Goal: Task Accomplishment & Management: Manage account settings

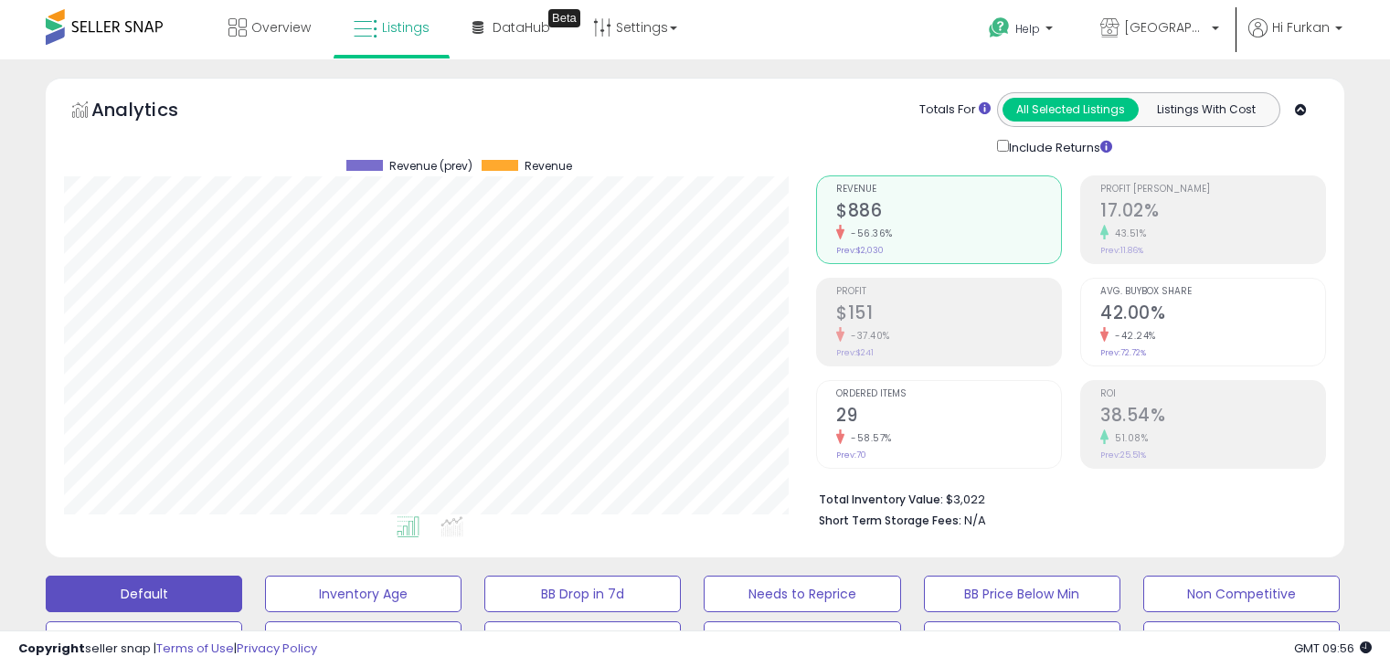
select select "**"
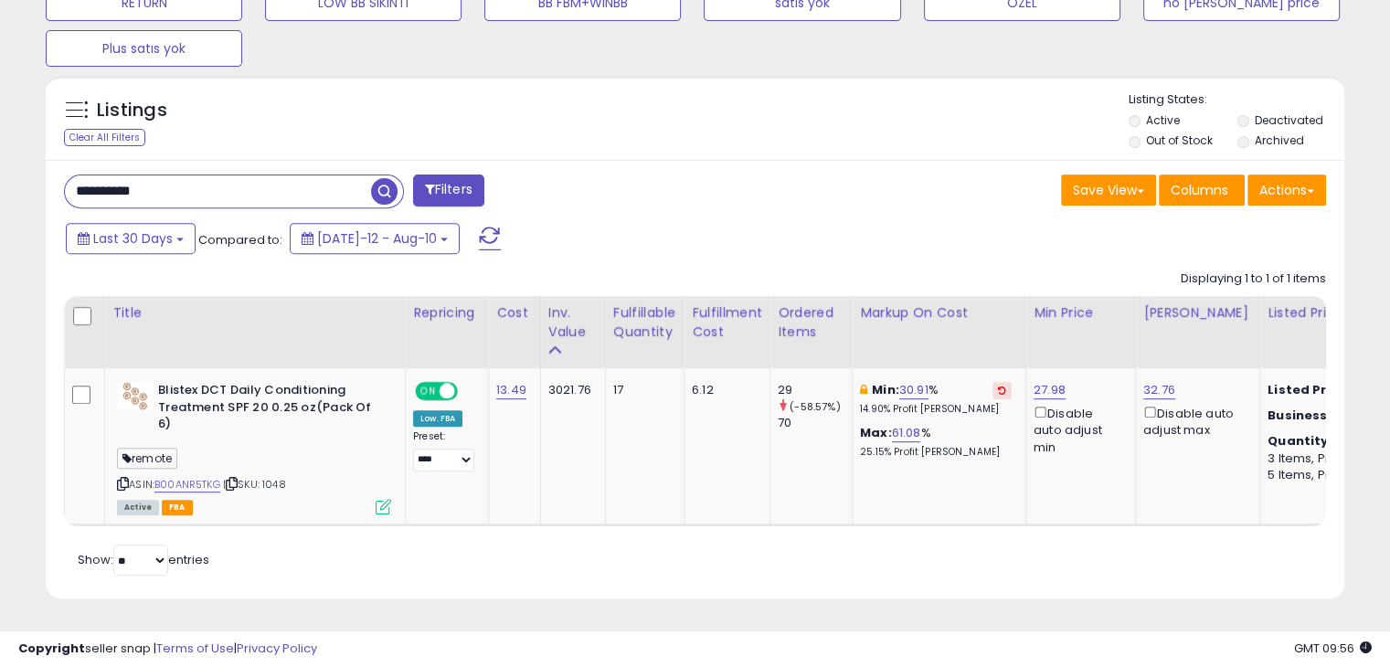
scroll to position [374, 751]
type input "**********"
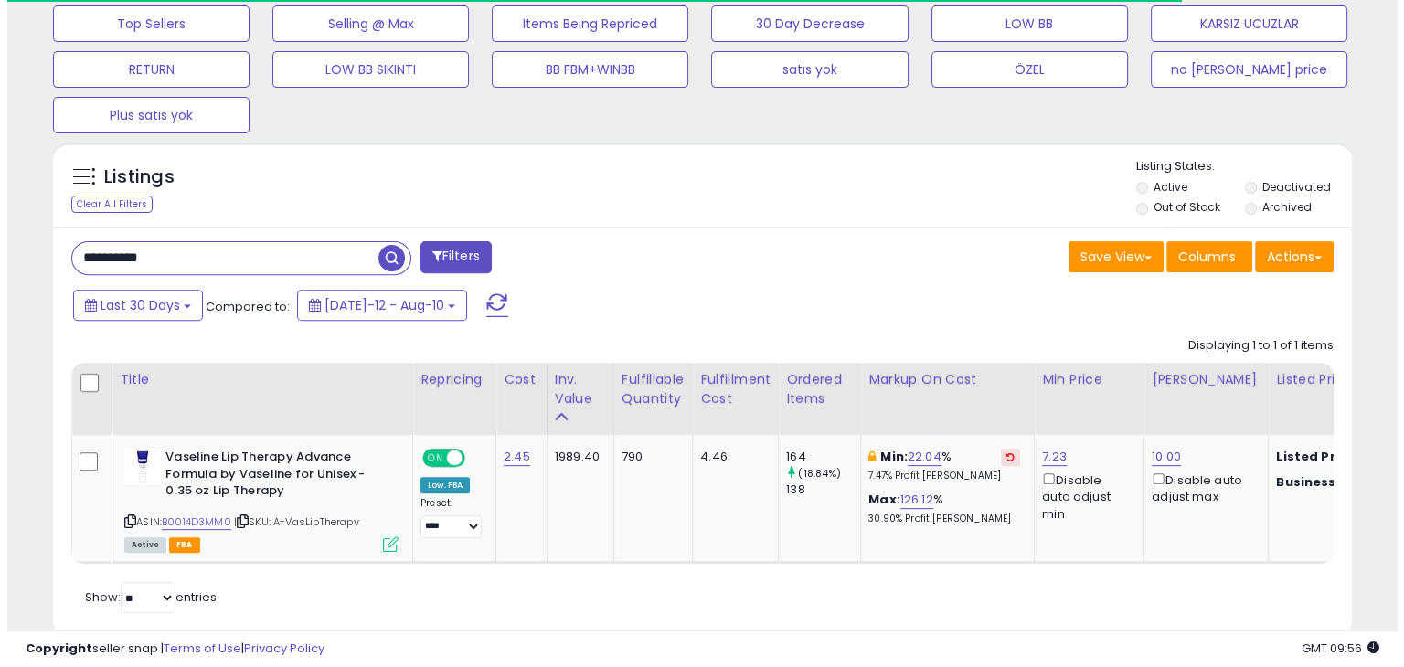
scroll to position [666, 0]
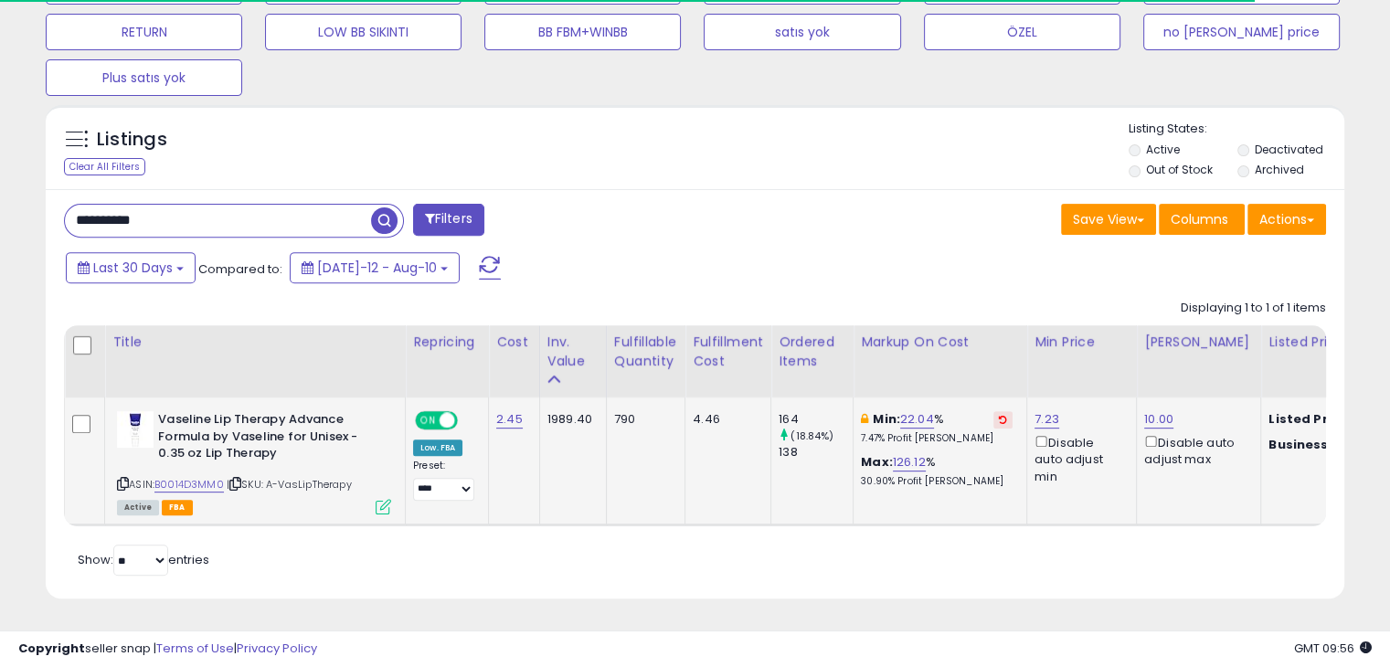
click at [380, 499] on icon at bounding box center [384, 507] width 16 height 16
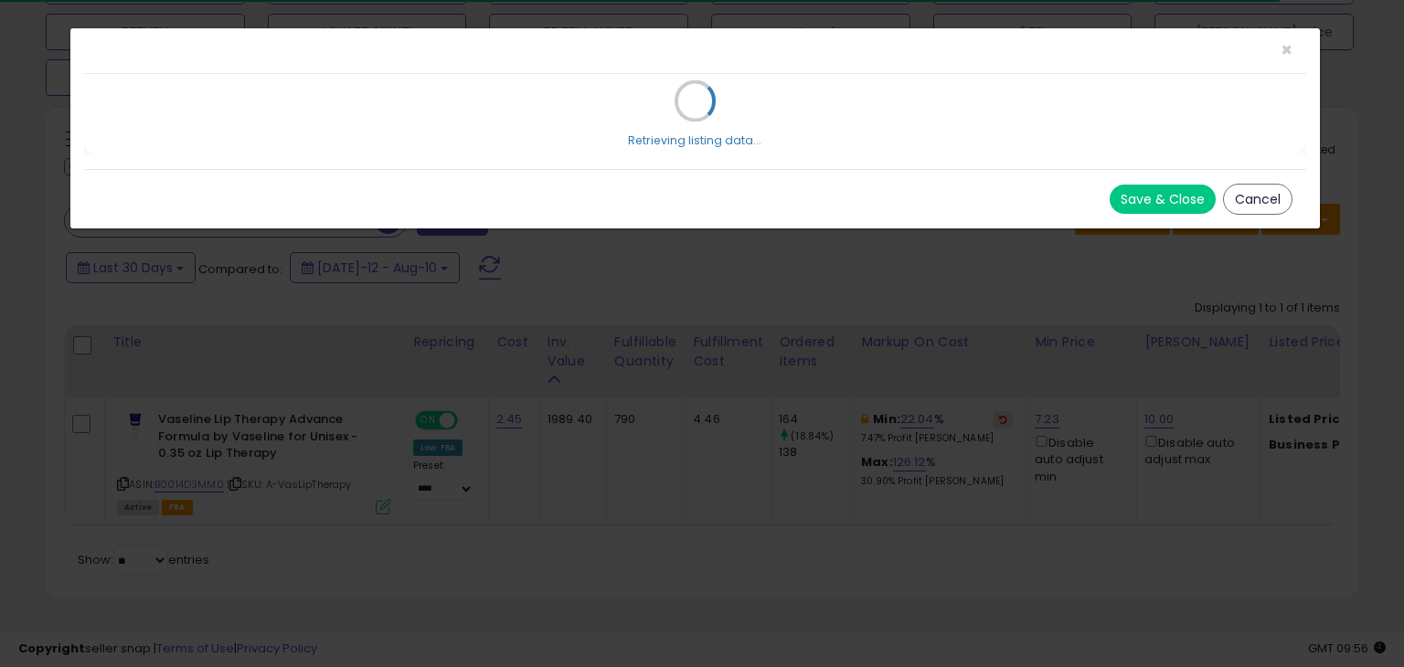
scroll to position [374, 760]
select select "*******"
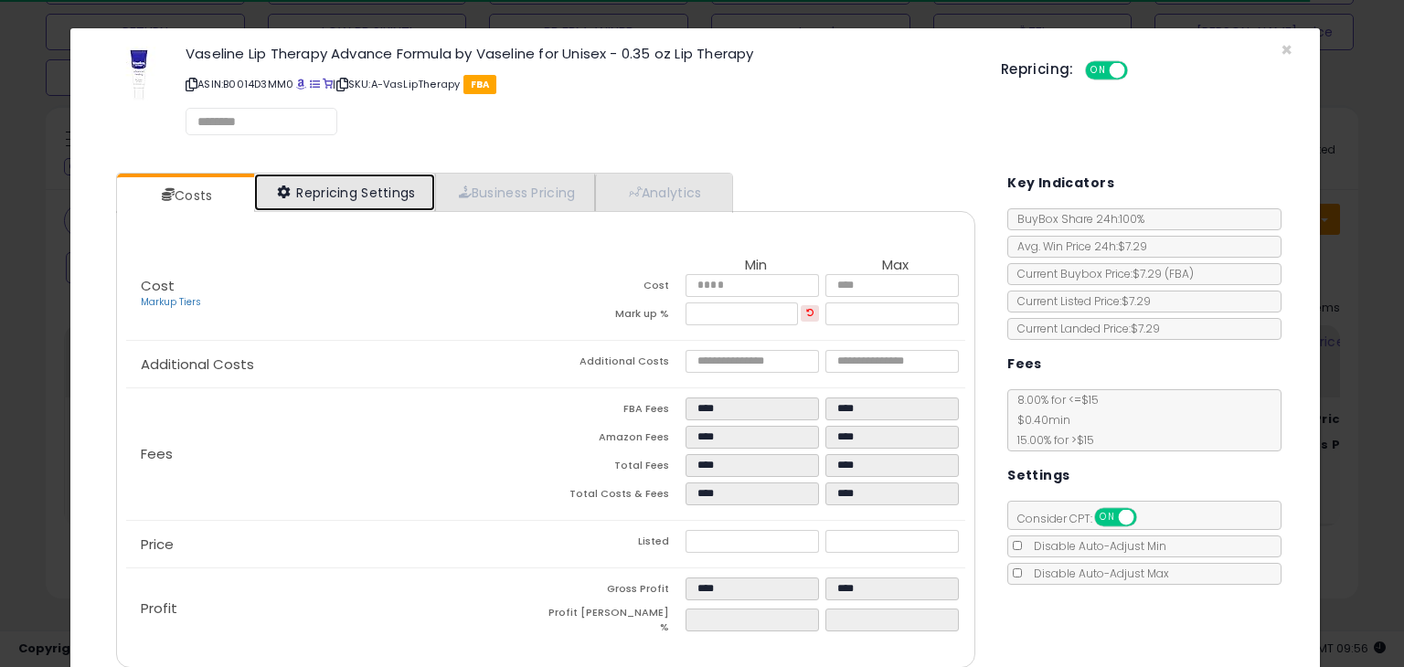
click at [264, 192] on link "Repricing Settings" at bounding box center [344, 192] width 181 height 37
select select "**********"
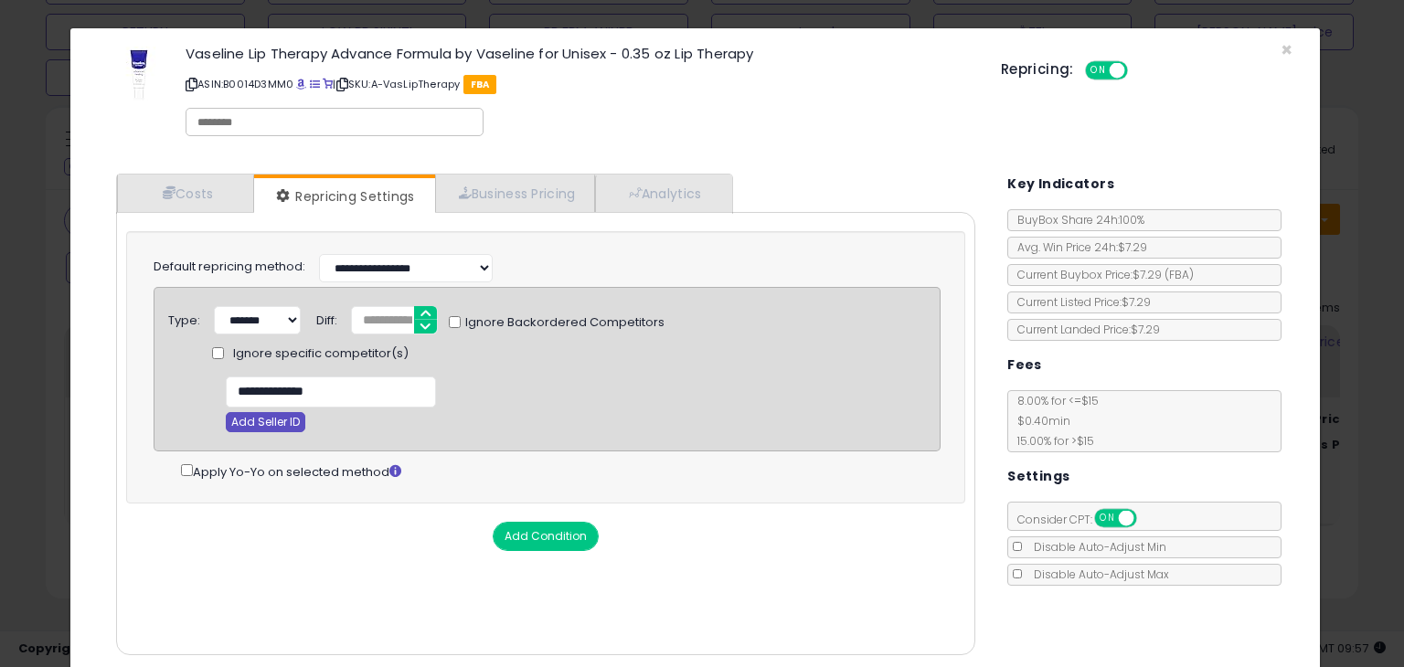
click at [275, 427] on button "Add Seller ID" at bounding box center [266, 422] width 80 height 20
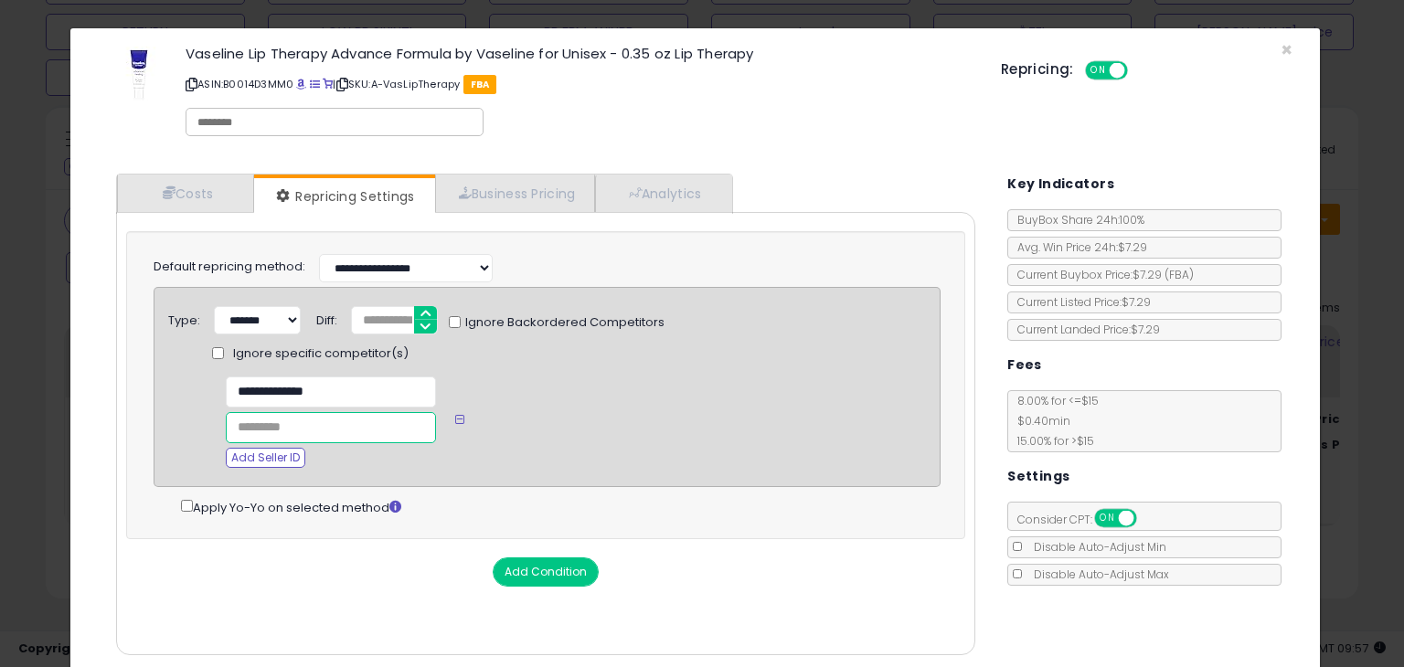
click at [285, 421] on input "text" at bounding box center [331, 427] width 210 height 31
paste input "**********"
type input "**********"
click at [536, 570] on button "Add Condition" at bounding box center [546, 572] width 106 height 29
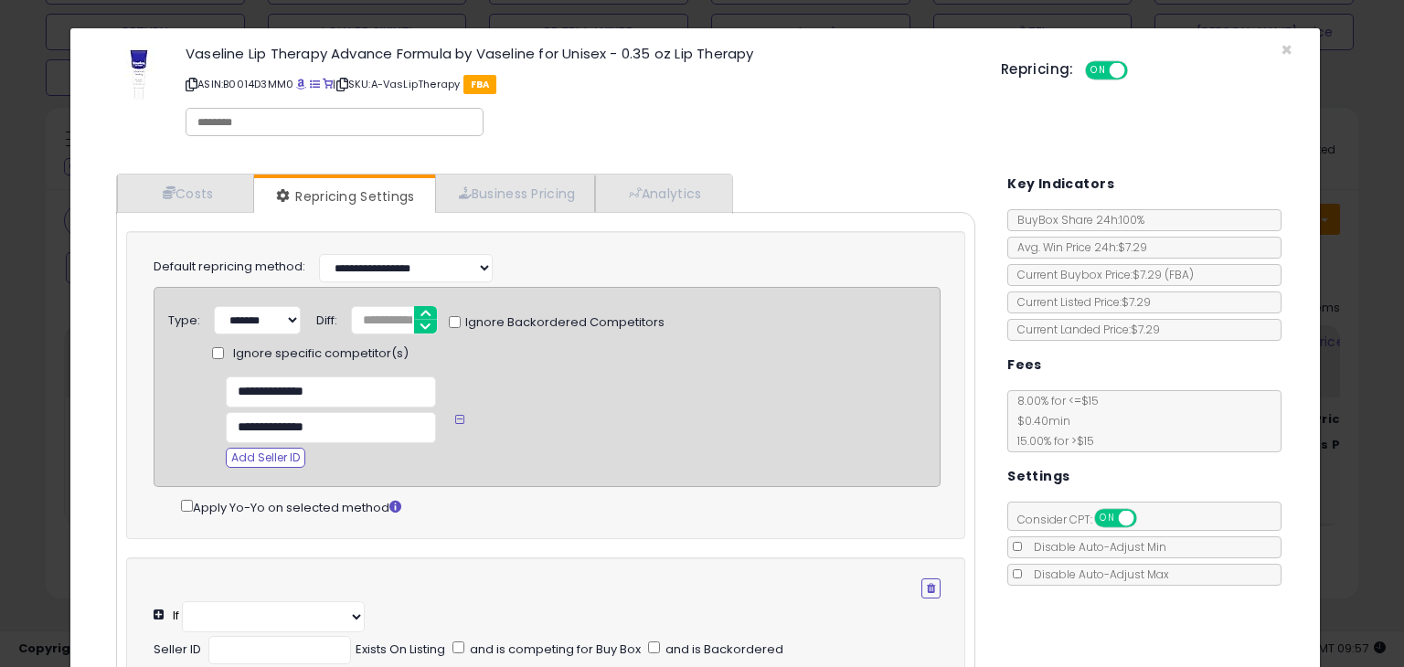
select select "**********"
select select "*********"
click at [921, 591] on button "button" at bounding box center [930, 589] width 19 height 20
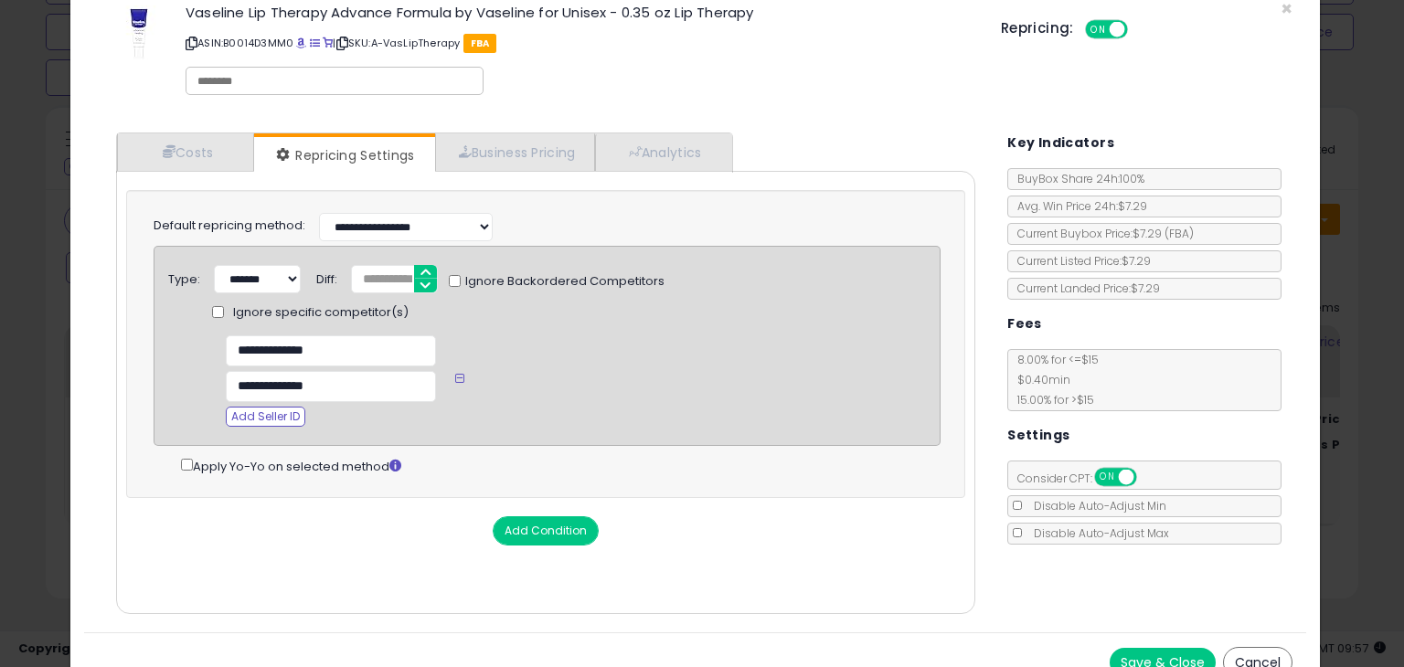
scroll to position [65, 0]
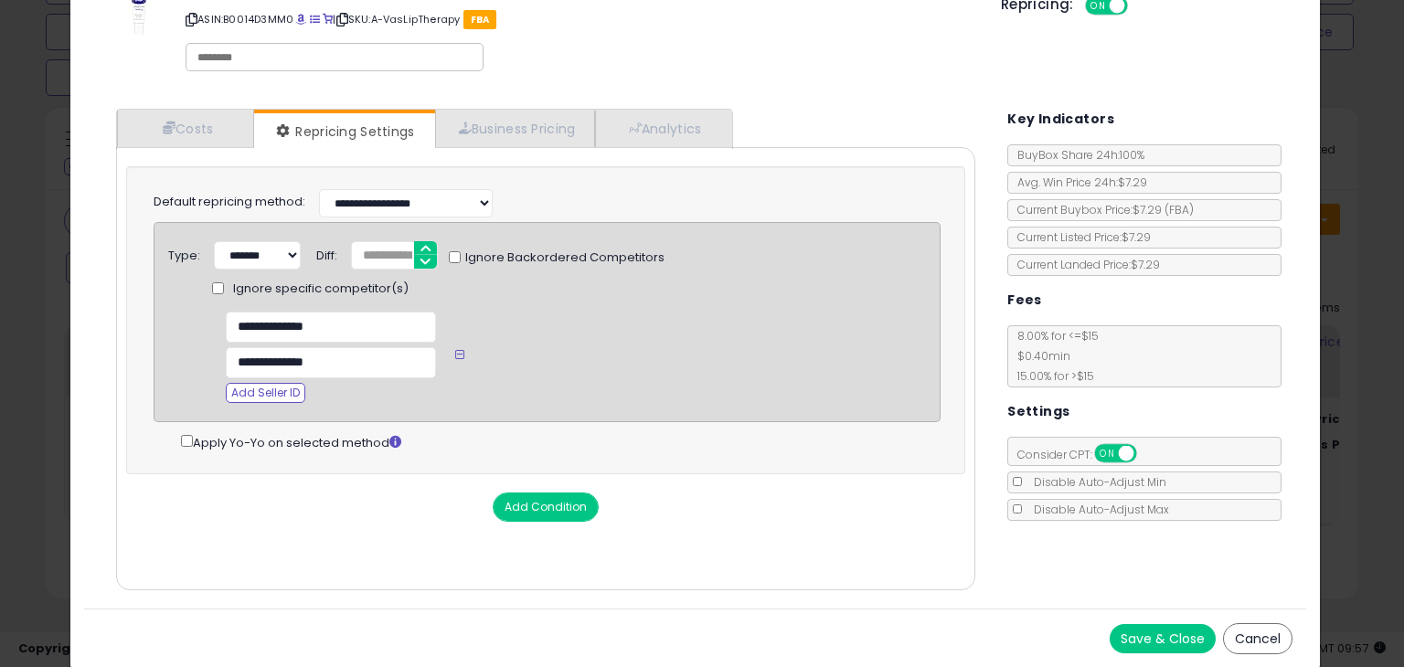
click at [1157, 635] on button "Save & Close" at bounding box center [1163, 638] width 106 height 29
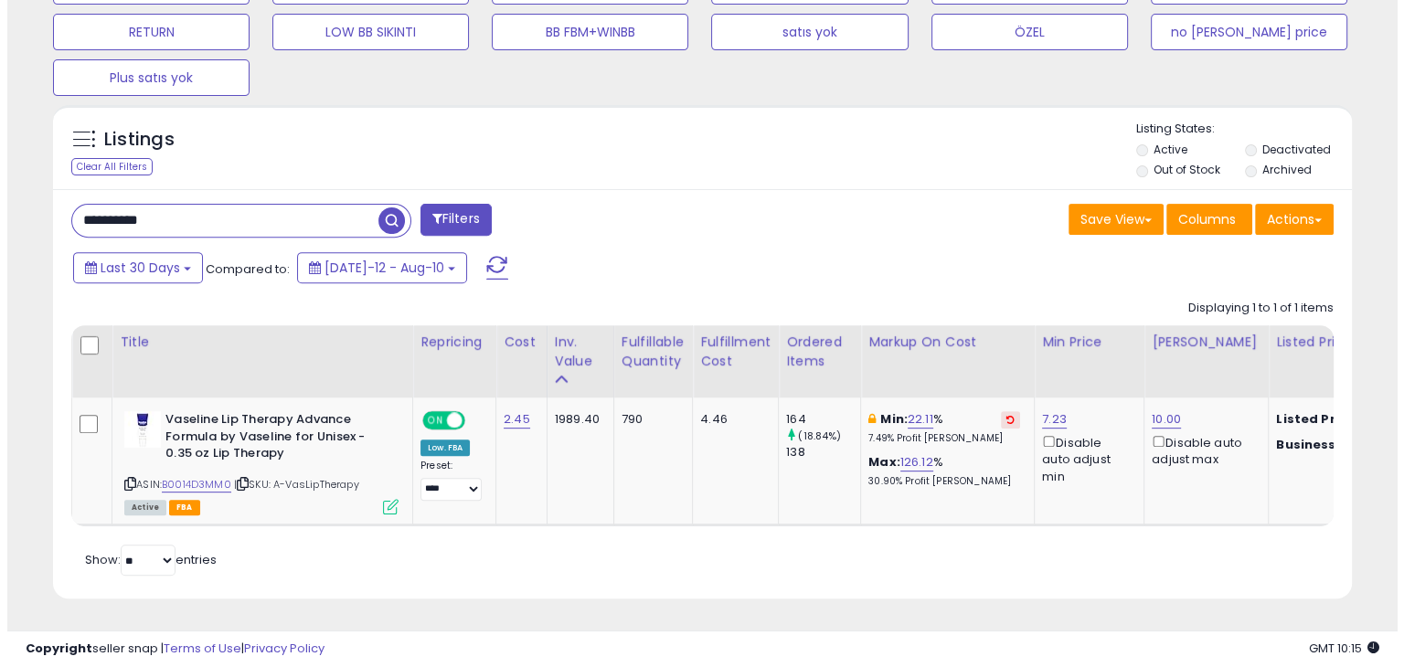
scroll to position [484, 0]
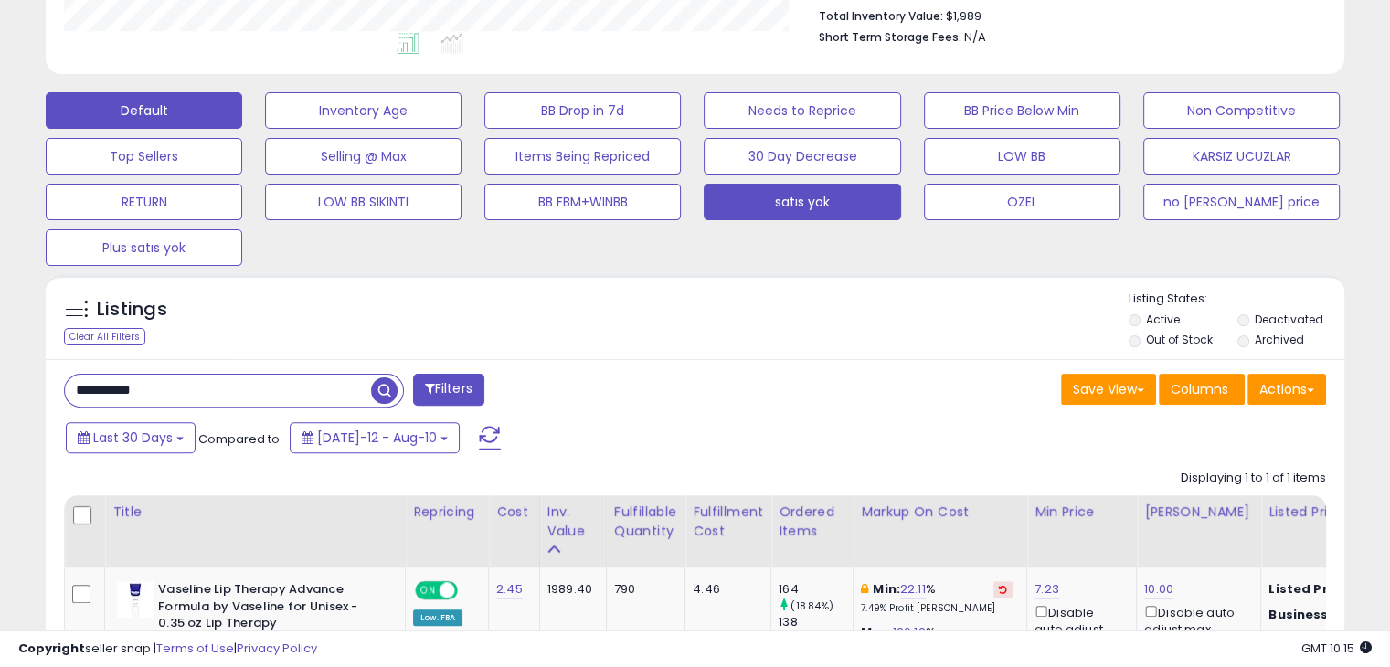
click at [810, 202] on button "satıs yok" at bounding box center [802, 202] width 197 height 37
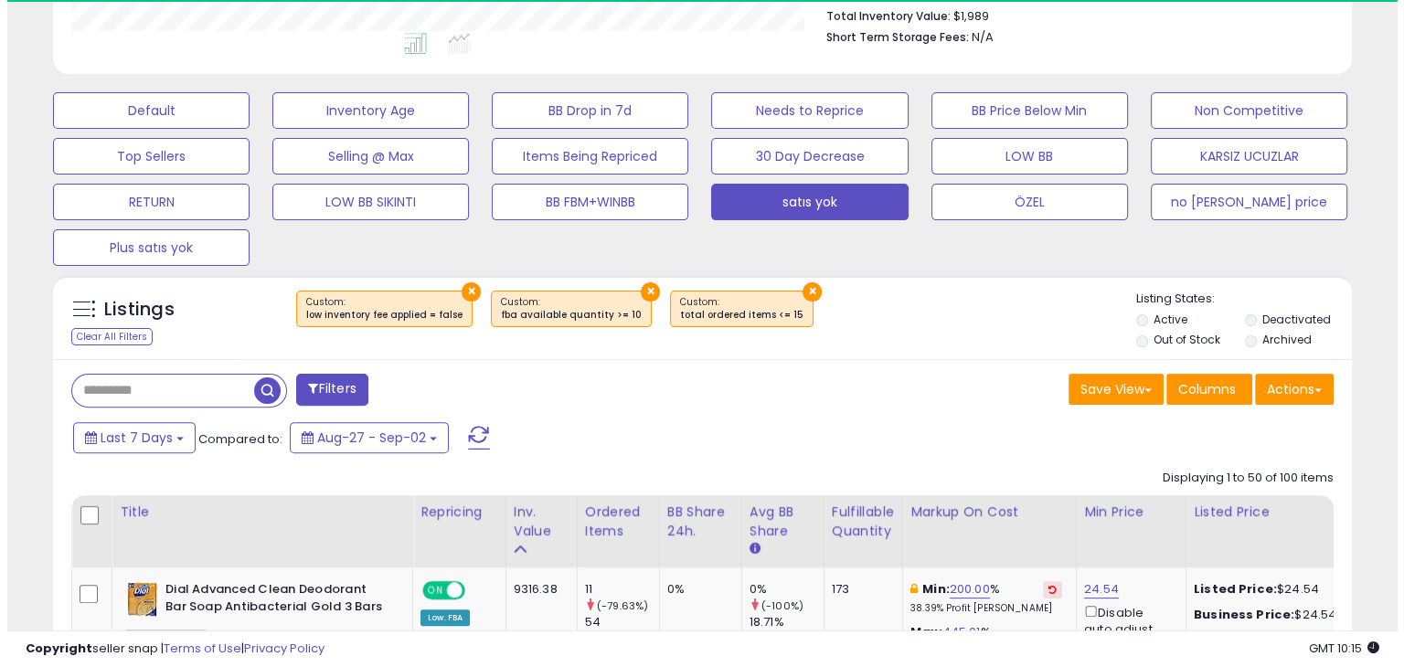
scroll to position [913617, 913240]
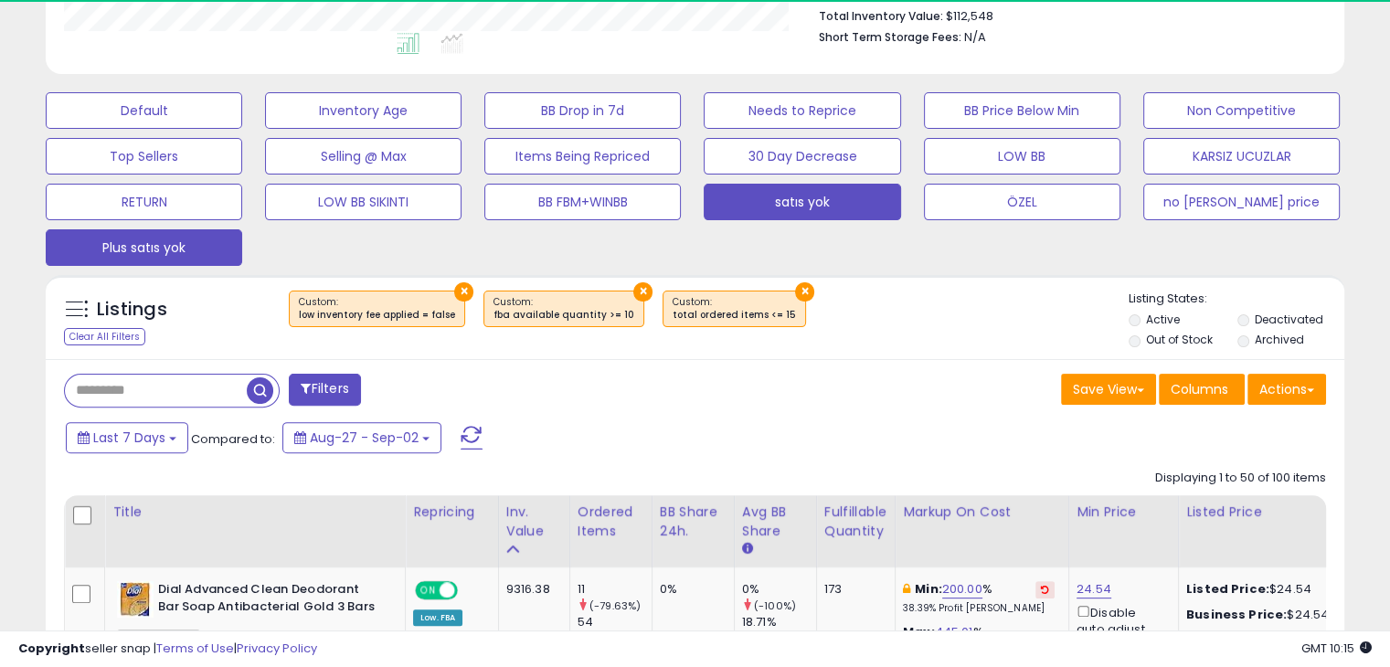
click at [215, 239] on button "Plus satıs yok" at bounding box center [144, 247] width 197 height 37
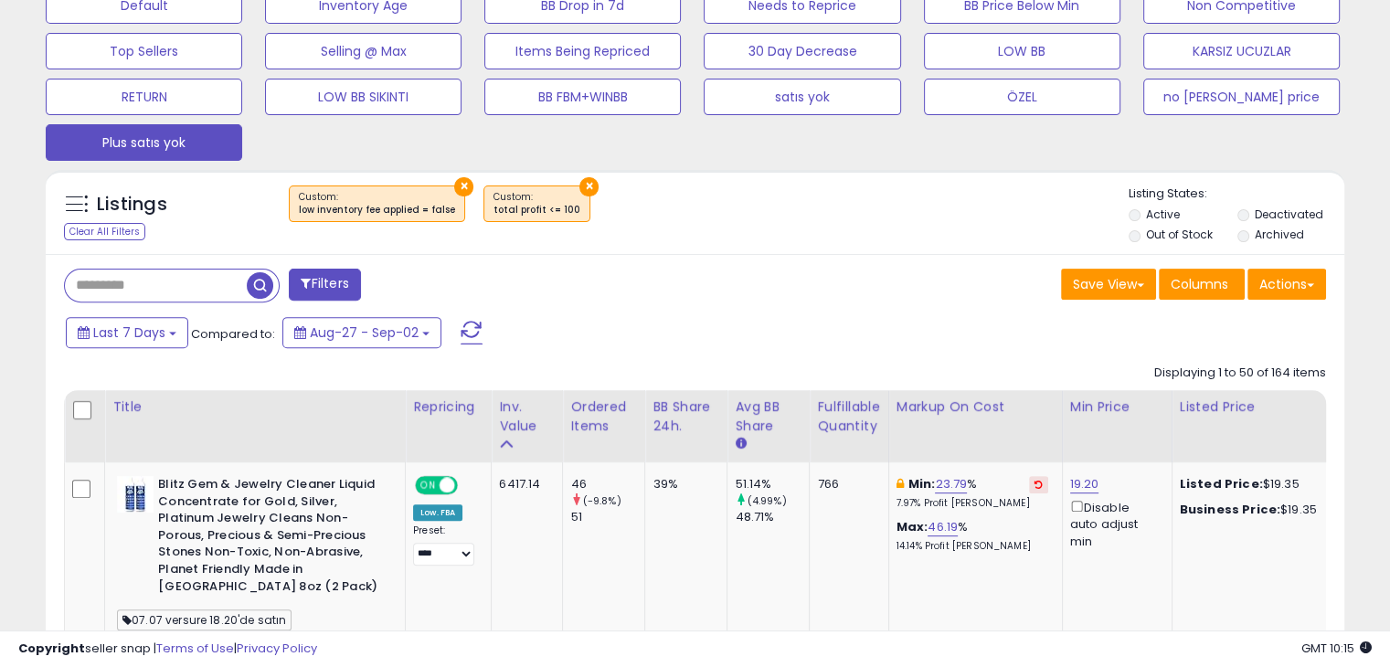
scroll to position [575, 0]
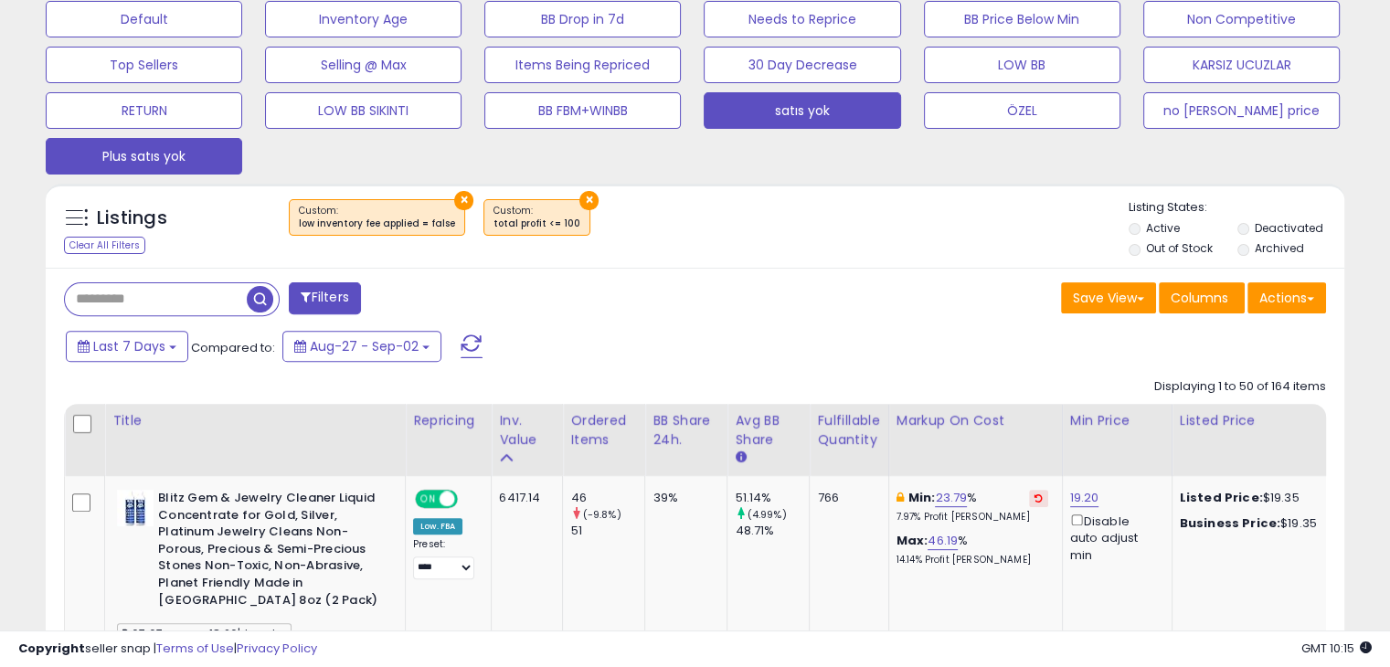
click at [877, 103] on button "satıs yok" at bounding box center [802, 110] width 197 height 37
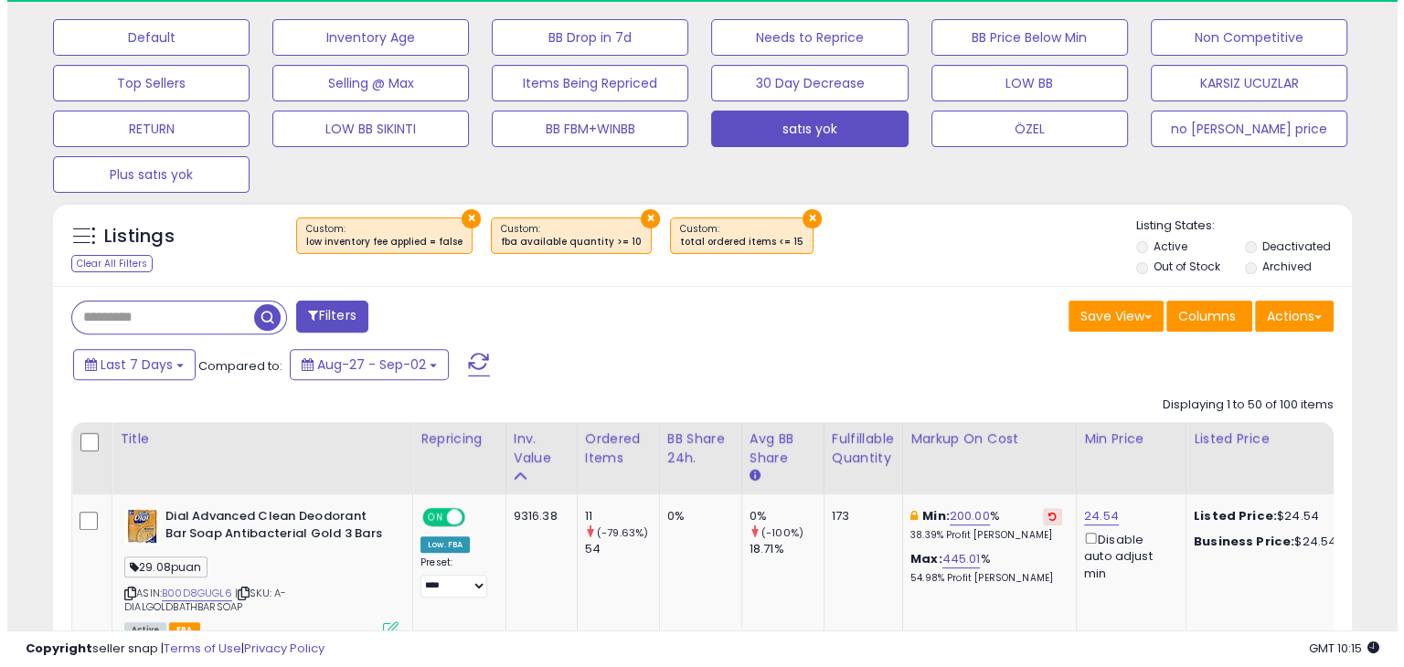
scroll to position [374, 751]
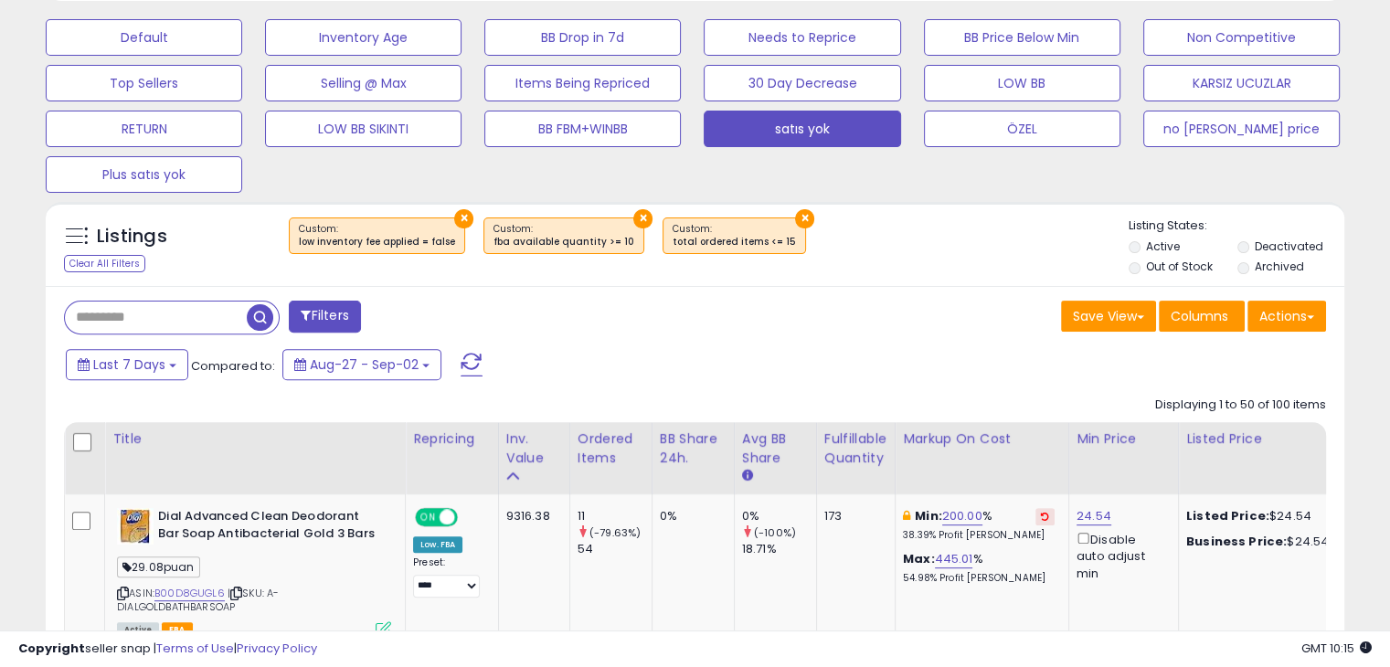
click at [220, 176] on button "Plus satıs yok" at bounding box center [144, 174] width 197 height 37
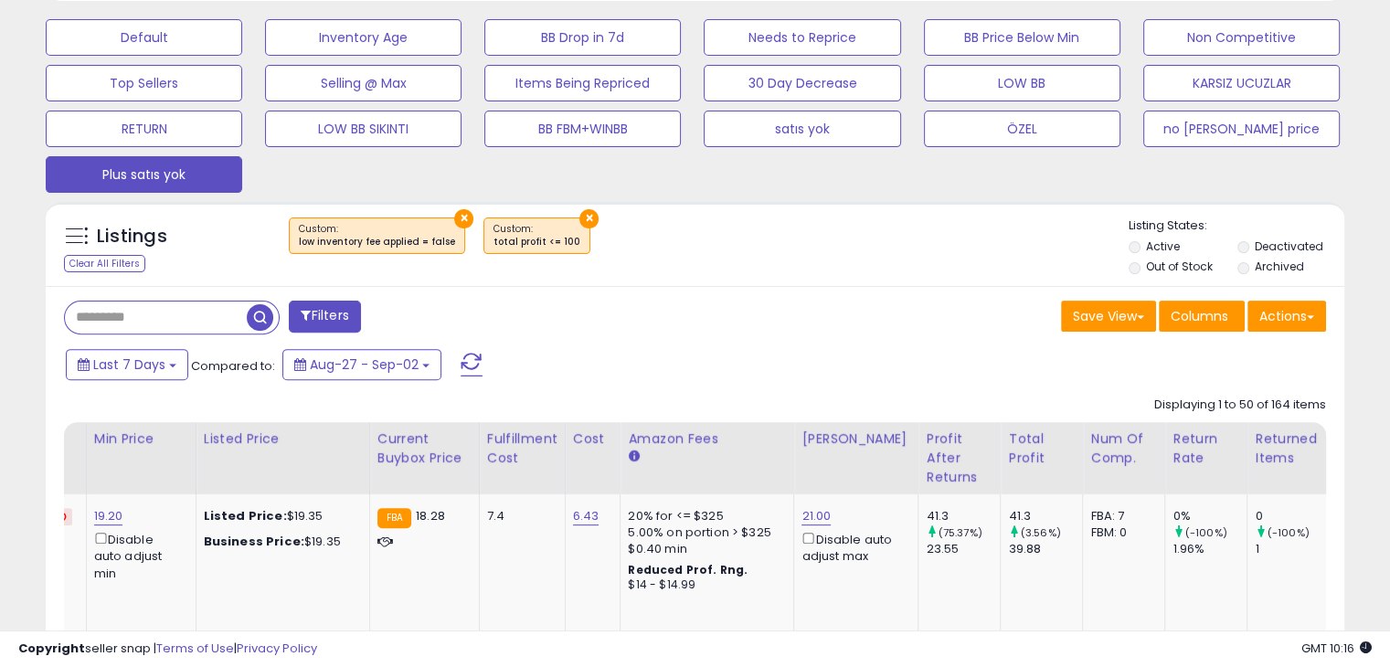
scroll to position [0, 0]
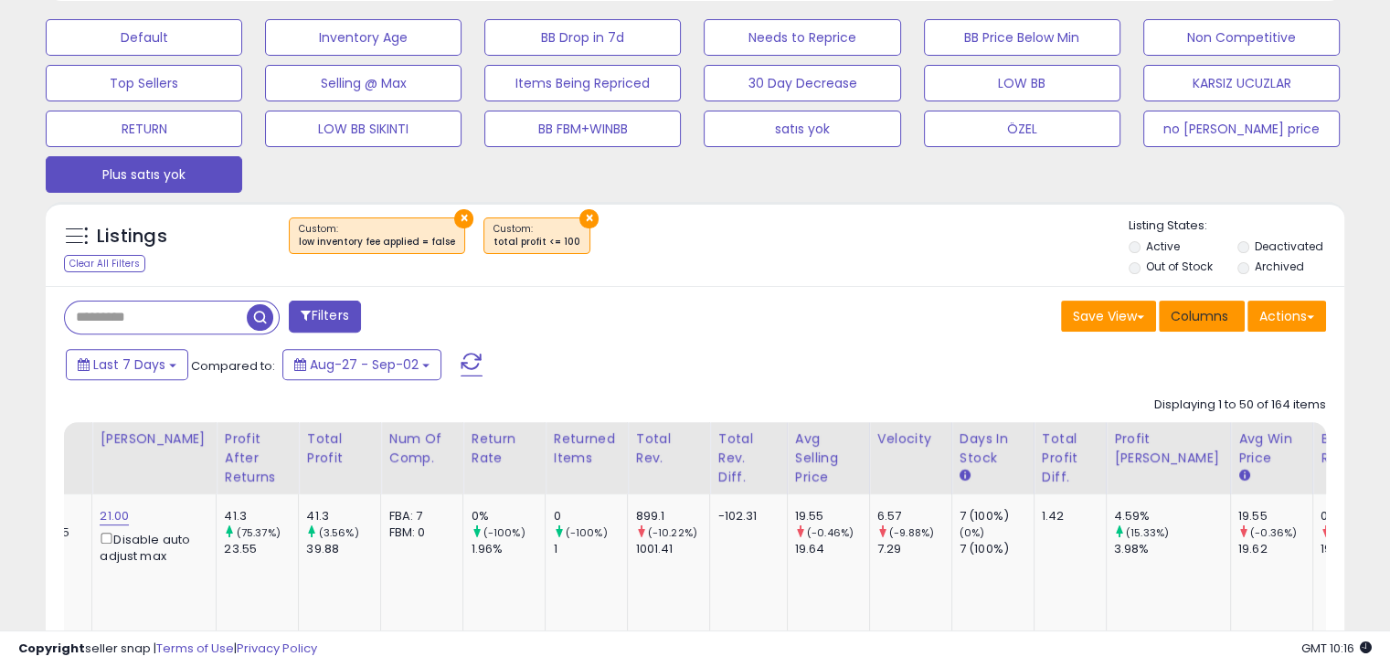
click at [1192, 319] on span "Columns" at bounding box center [1200, 316] width 58 height 18
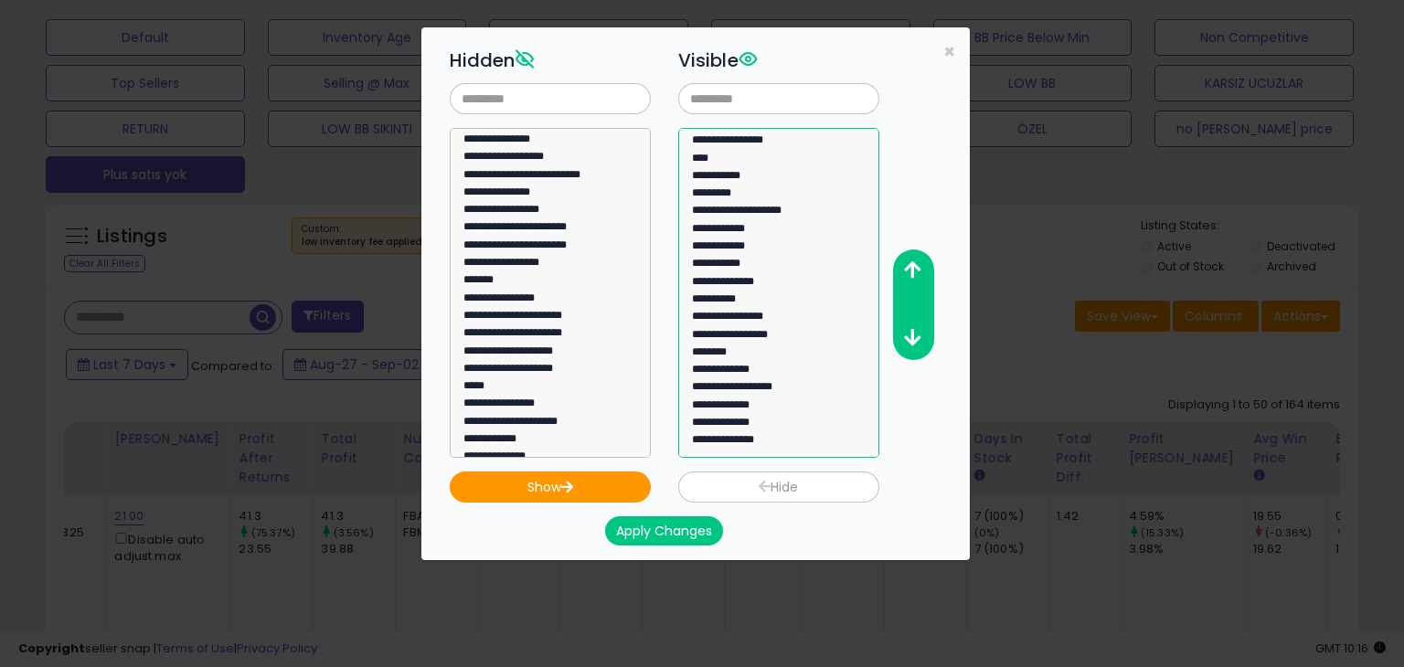
select select "**********"
click at [759, 378] on option "**********" at bounding box center [772, 372] width 164 height 17
click at [916, 258] on button "button" at bounding box center [912, 271] width 41 height 34
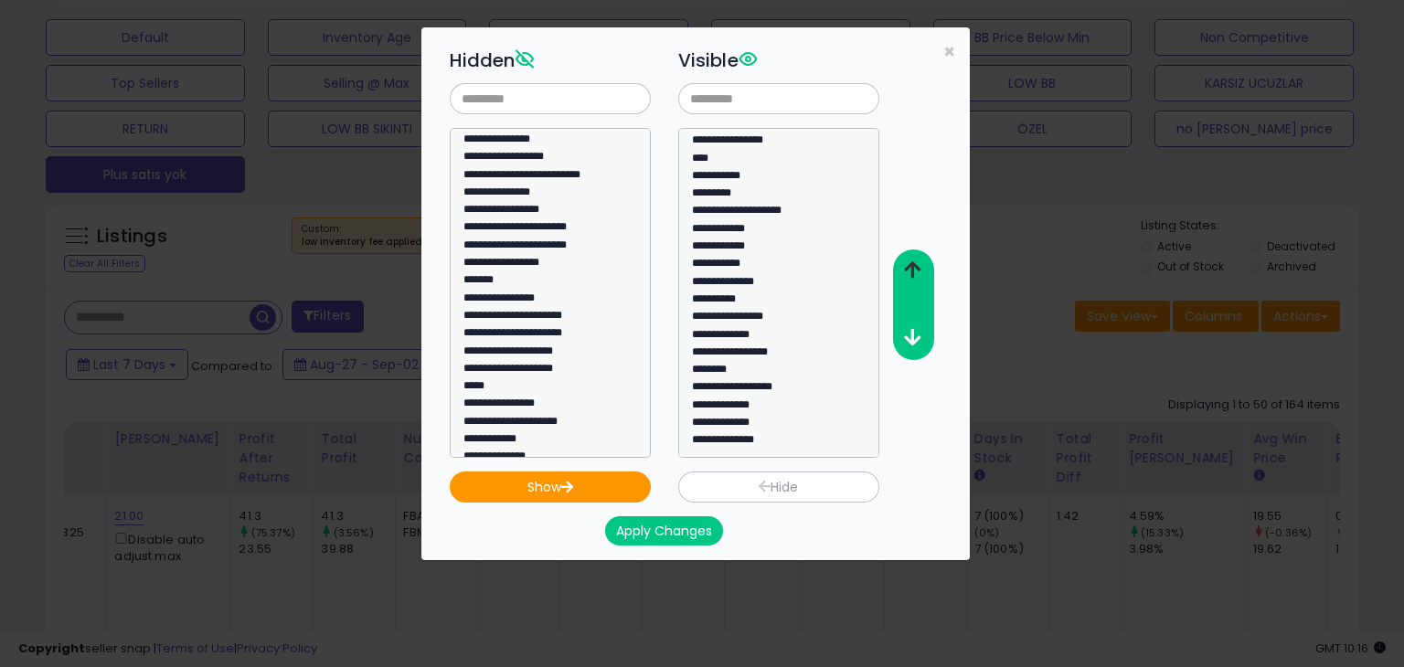
click at [916, 258] on button "button" at bounding box center [912, 271] width 41 height 34
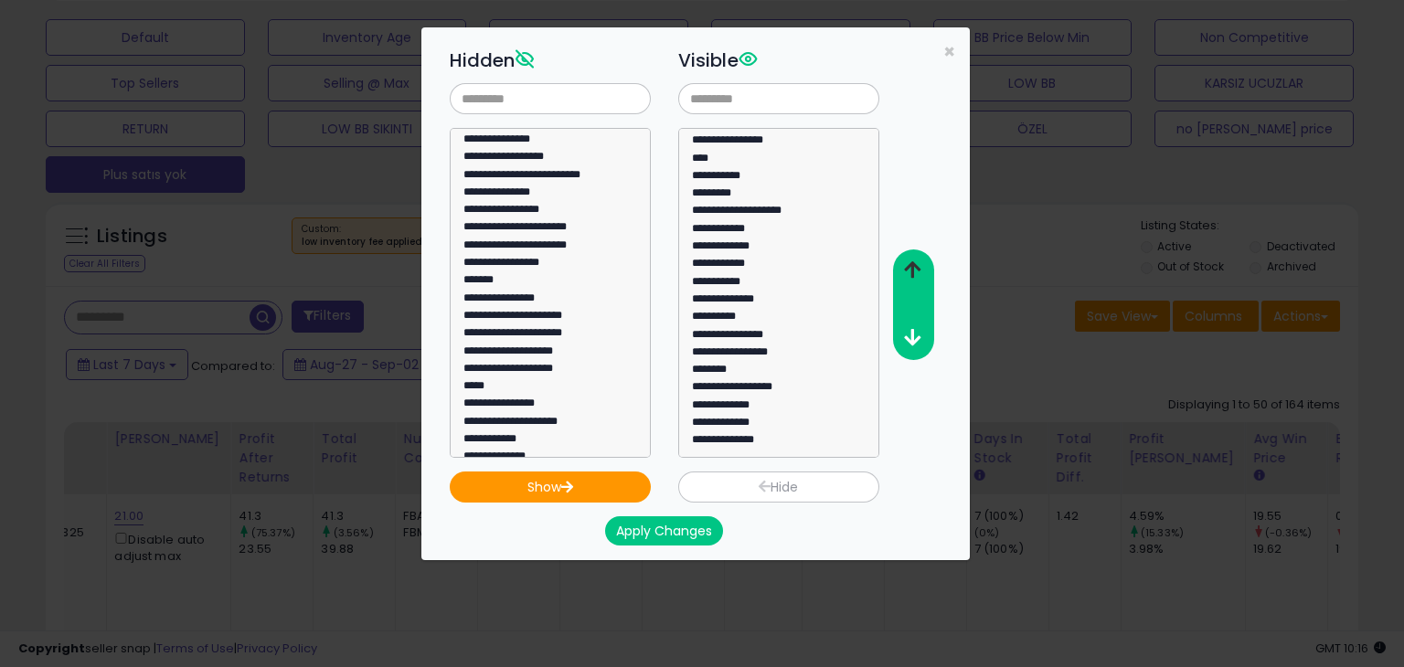
click at [916, 258] on button "button" at bounding box center [912, 271] width 41 height 34
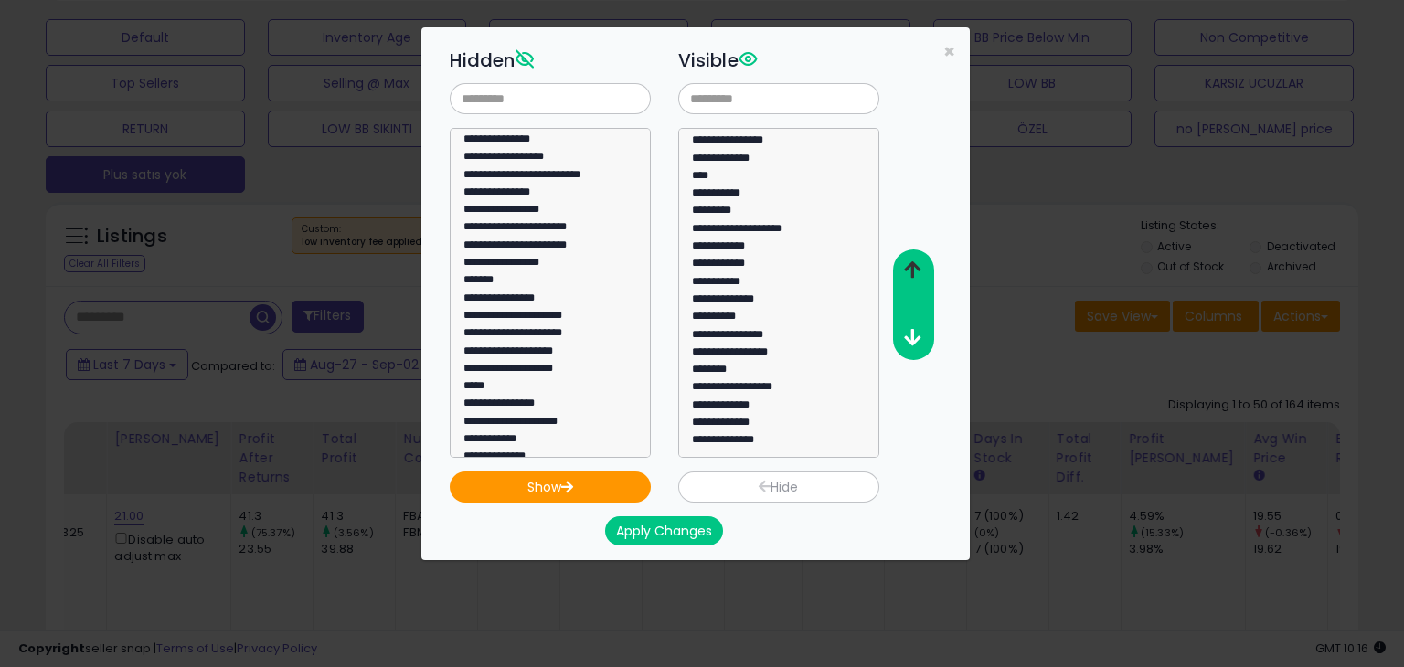
click at [916, 258] on button "button" at bounding box center [912, 271] width 41 height 34
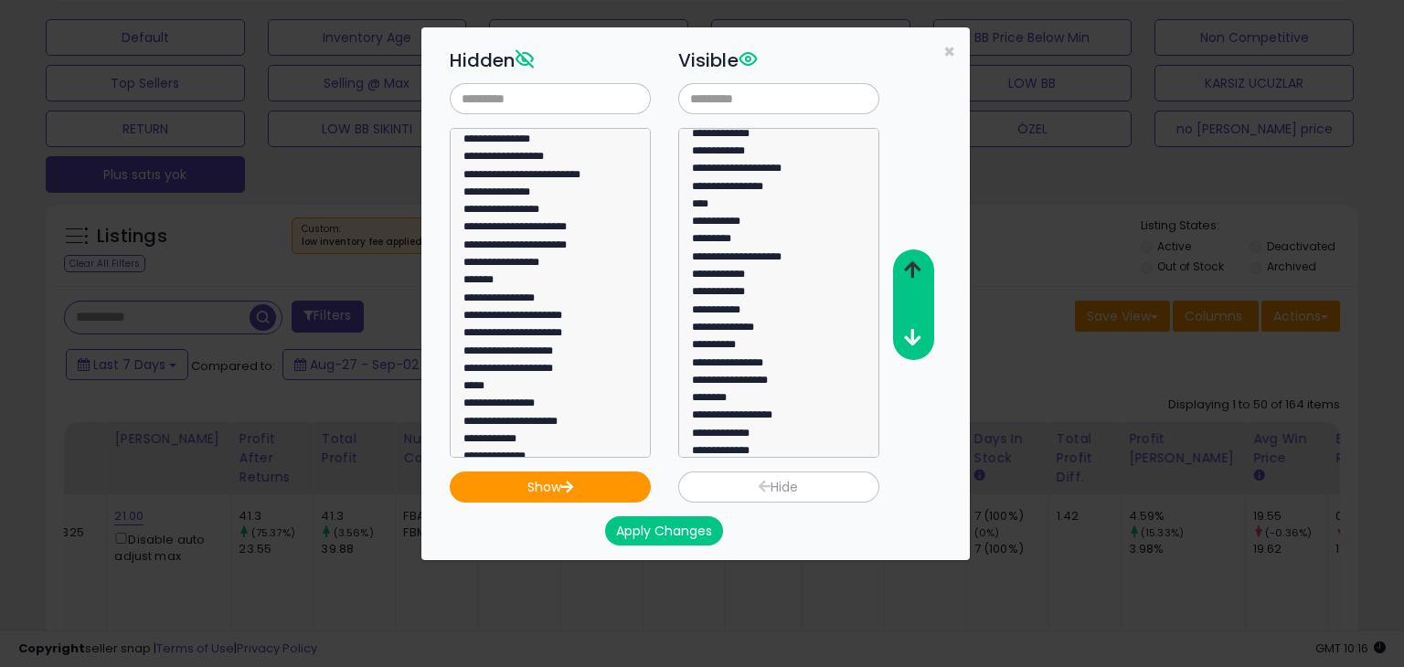
click at [916, 258] on button "button" at bounding box center [912, 271] width 41 height 34
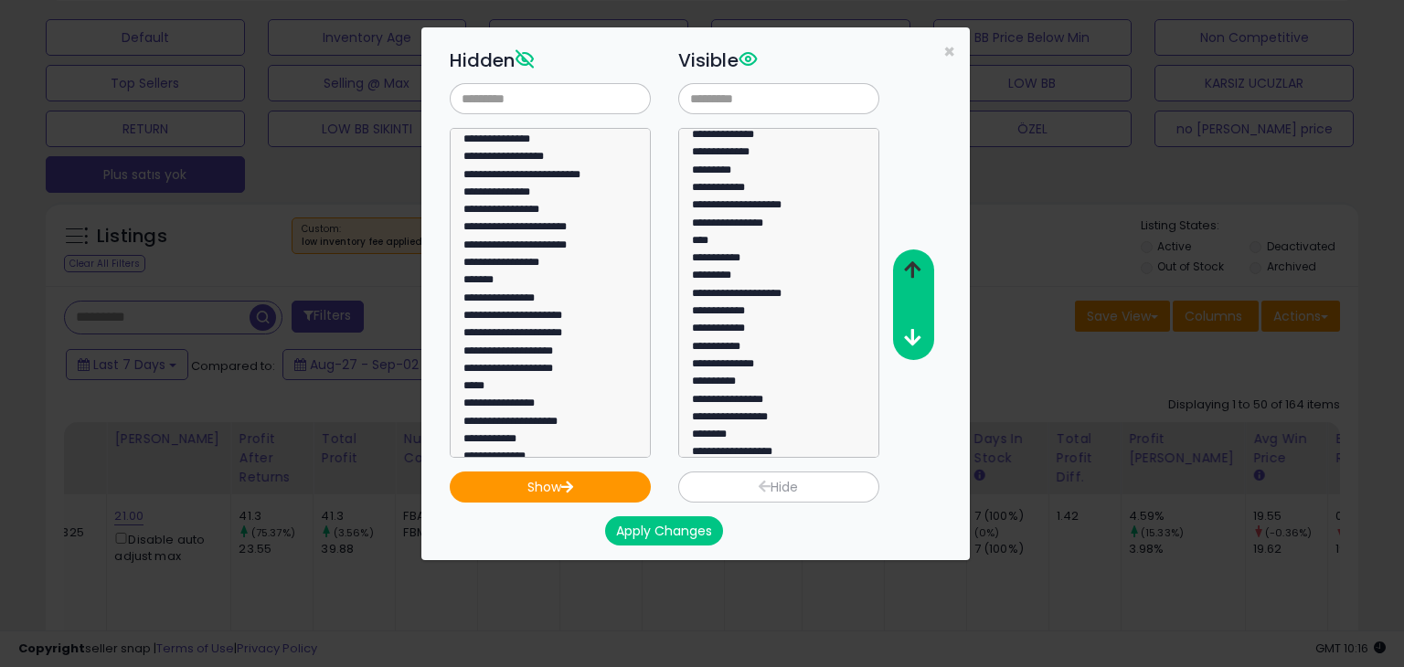
click at [916, 258] on button "button" at bounding box center [912, 271] width 41 height 34
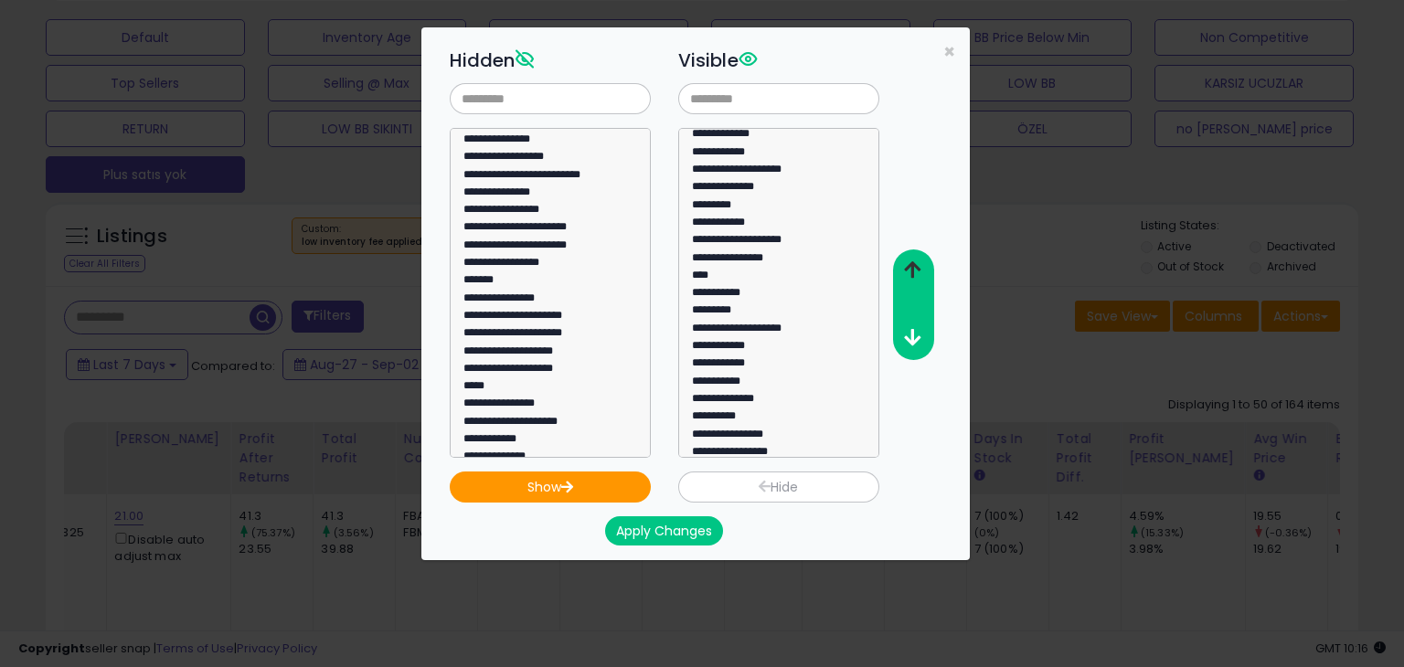
click at [916, 258] on button "button" at bounding box center [912, 271] width 41 height 34
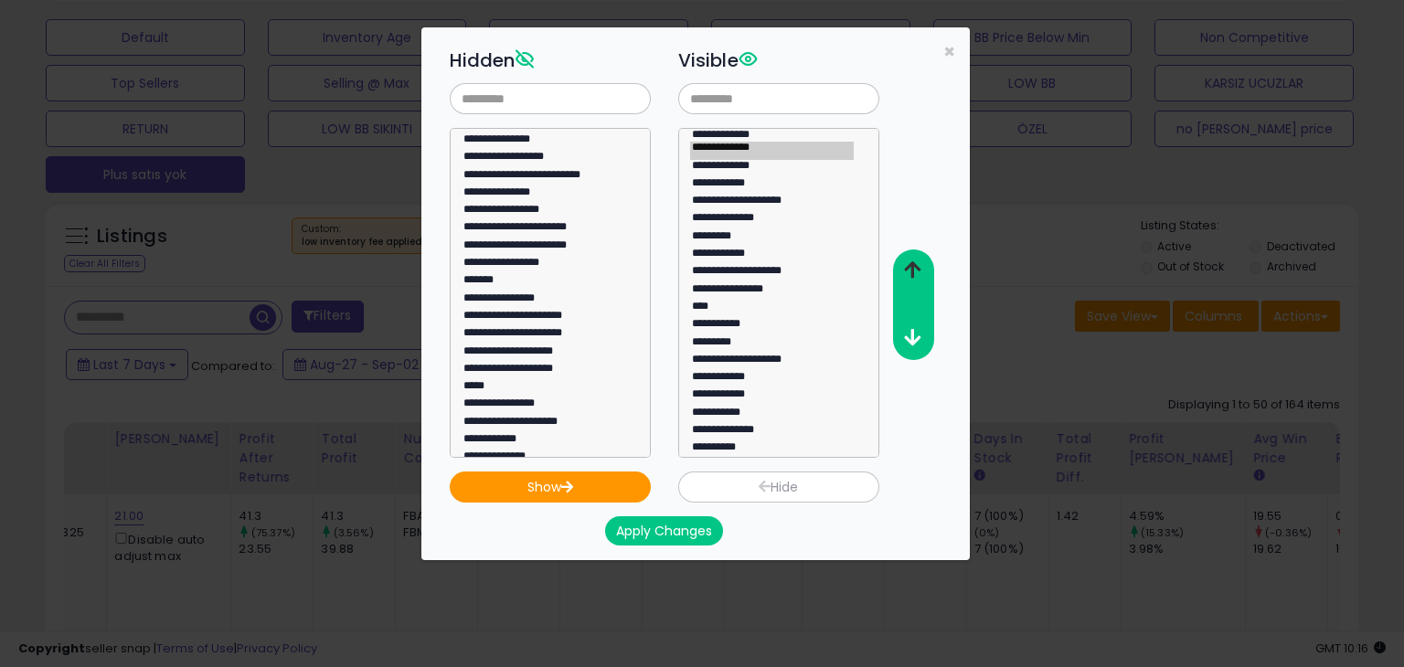
click at [916, 258] on button "button" at bounding box center [912, 271] width 41 height 34
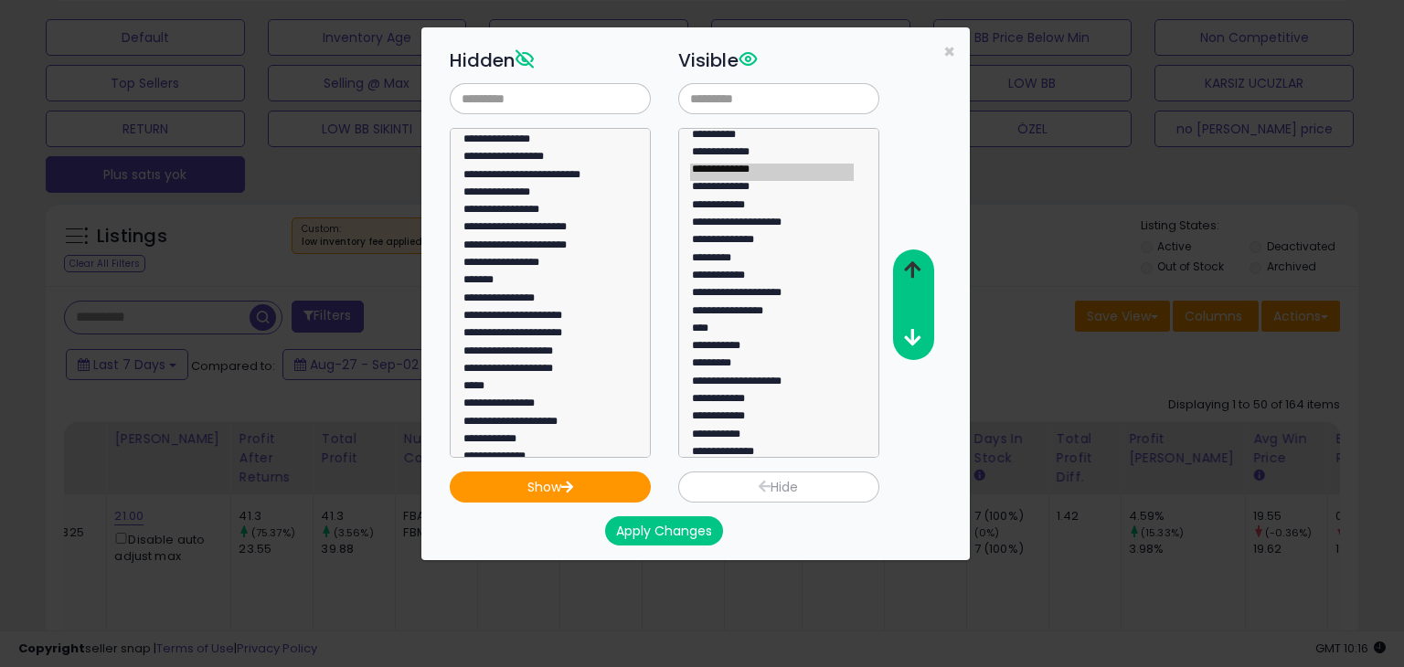
click at [916, 258] on button "button" at bounding box center [912, 271] width 41 height 34
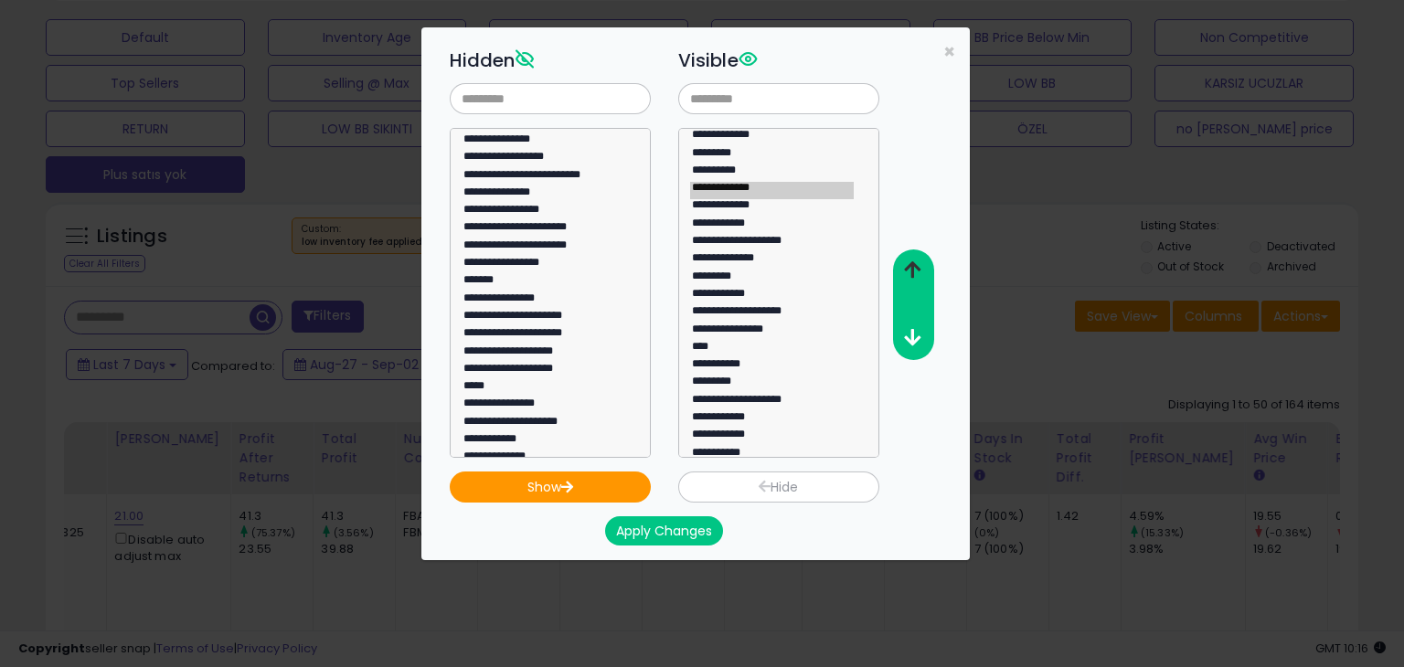
click at [916, 258] on button "button" at bounding box center [912, 271] width 41 height 34
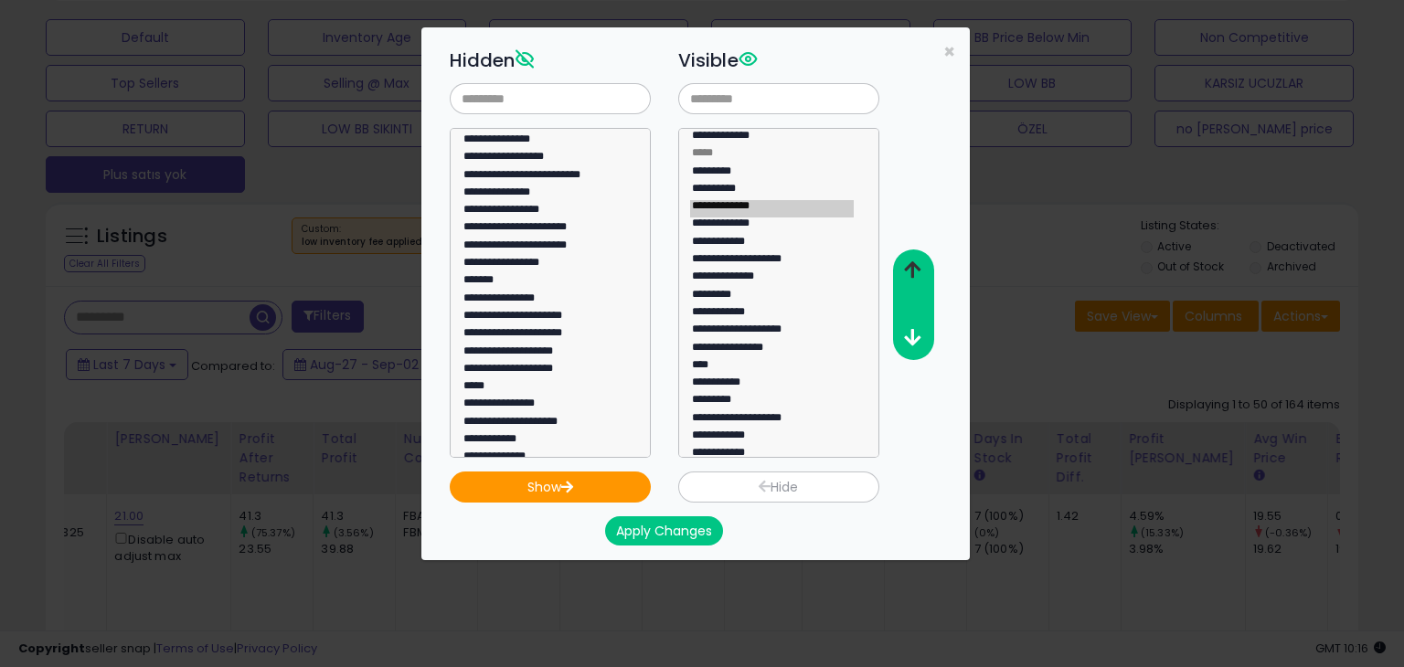
click at [916, 258] on button "button" at bounding box center [912, 271] width 41 height 34
click at [915, 354] on button "button" at bounding box center [912, 339] width 41 height 34
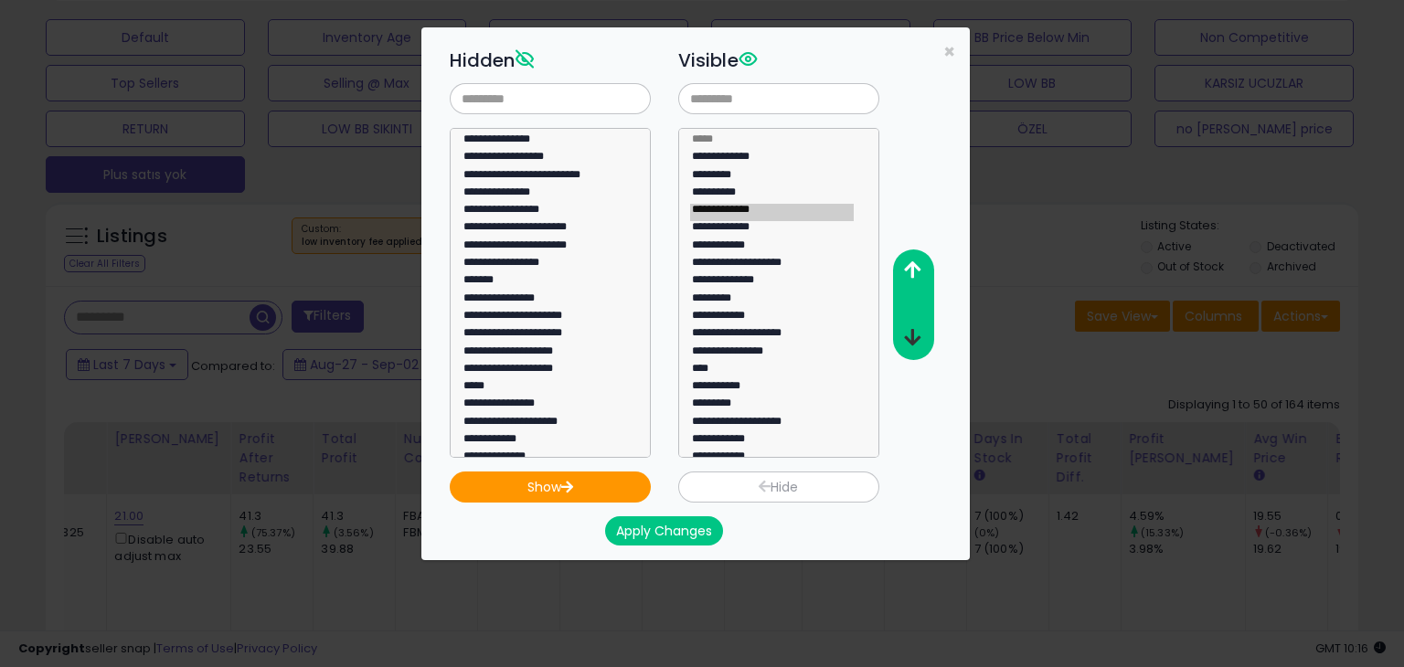
click at [913, 352] on button "button" at bounding box center [912, 339] width 41 height 34
click at [914, 272] on icon "button" at bounding box center [912, 269] width 16 height 19
click at [673, 536] on button "Apply Changes" at bounding box center [664, 530] width 118 height 29
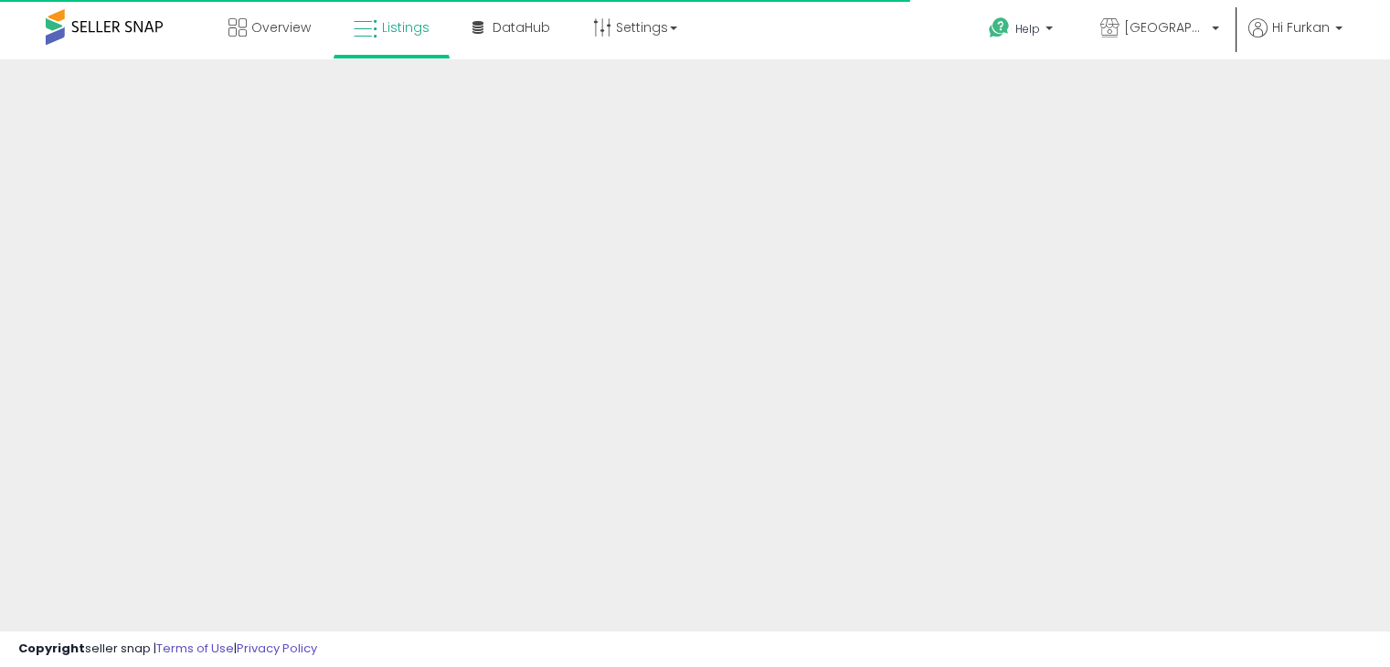
scroll to position [557, 0]
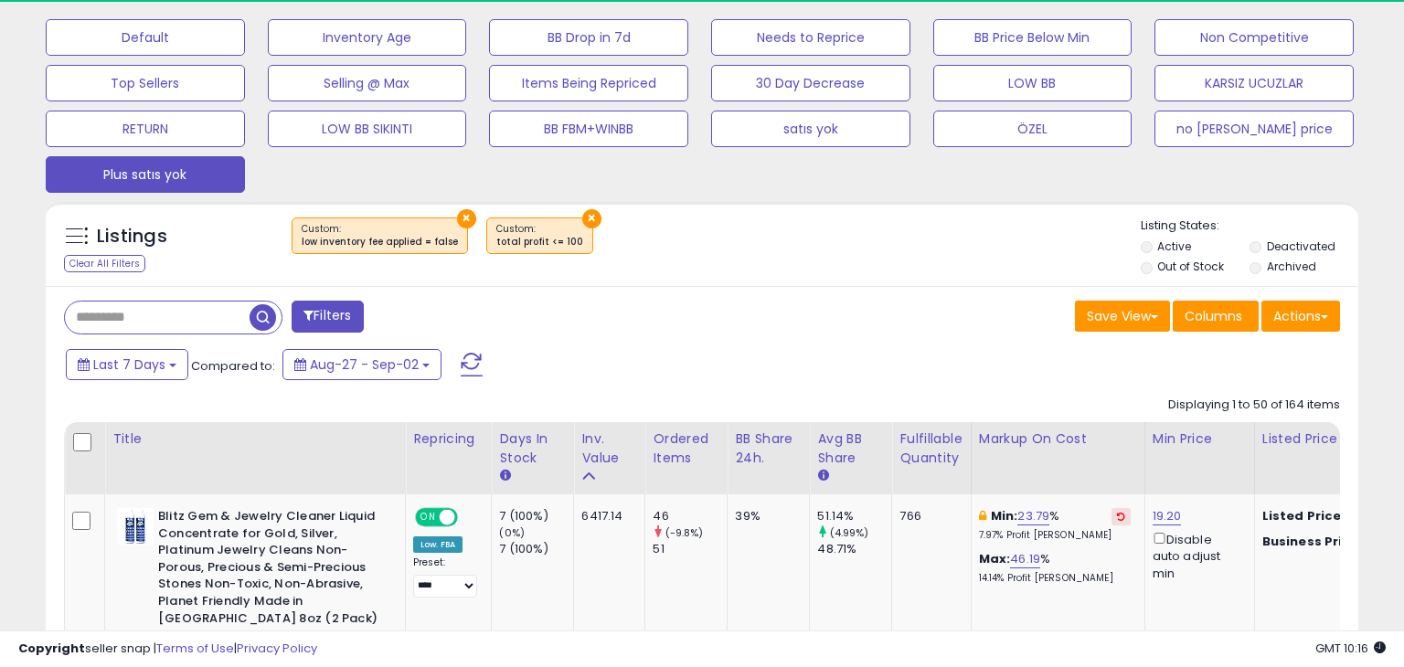
select select "**"
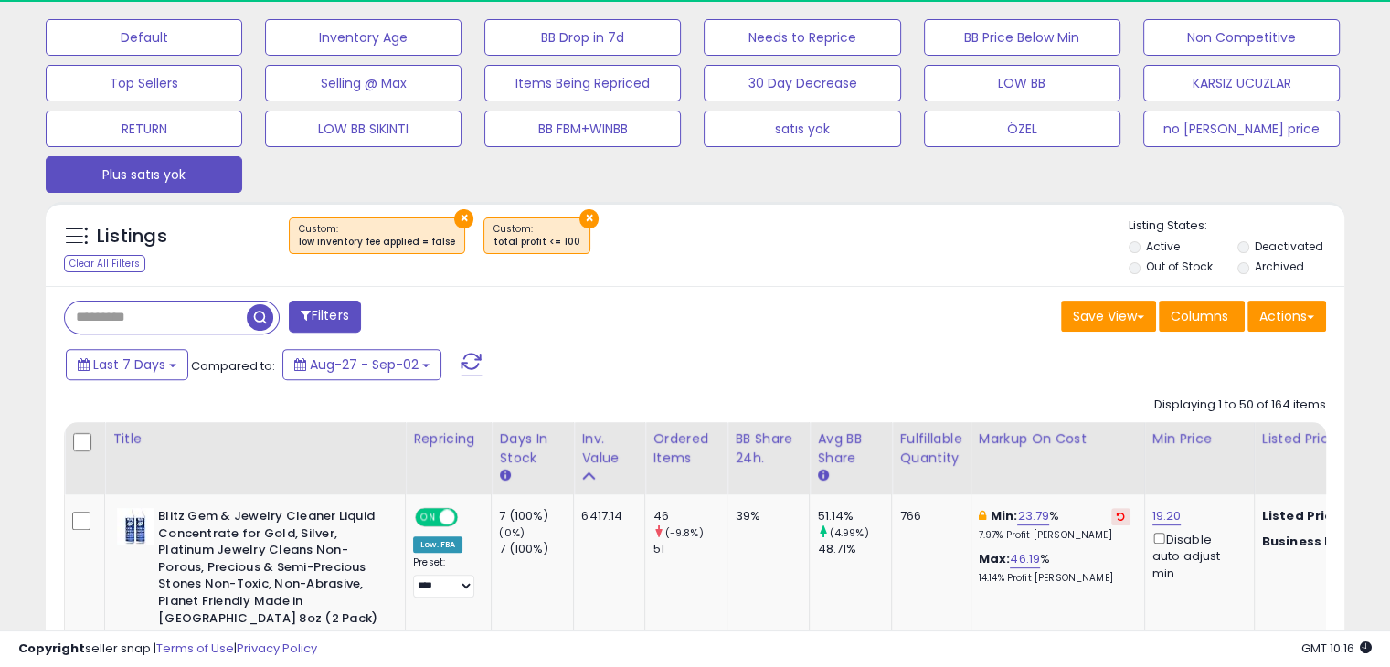
scroll to position [374, 751]
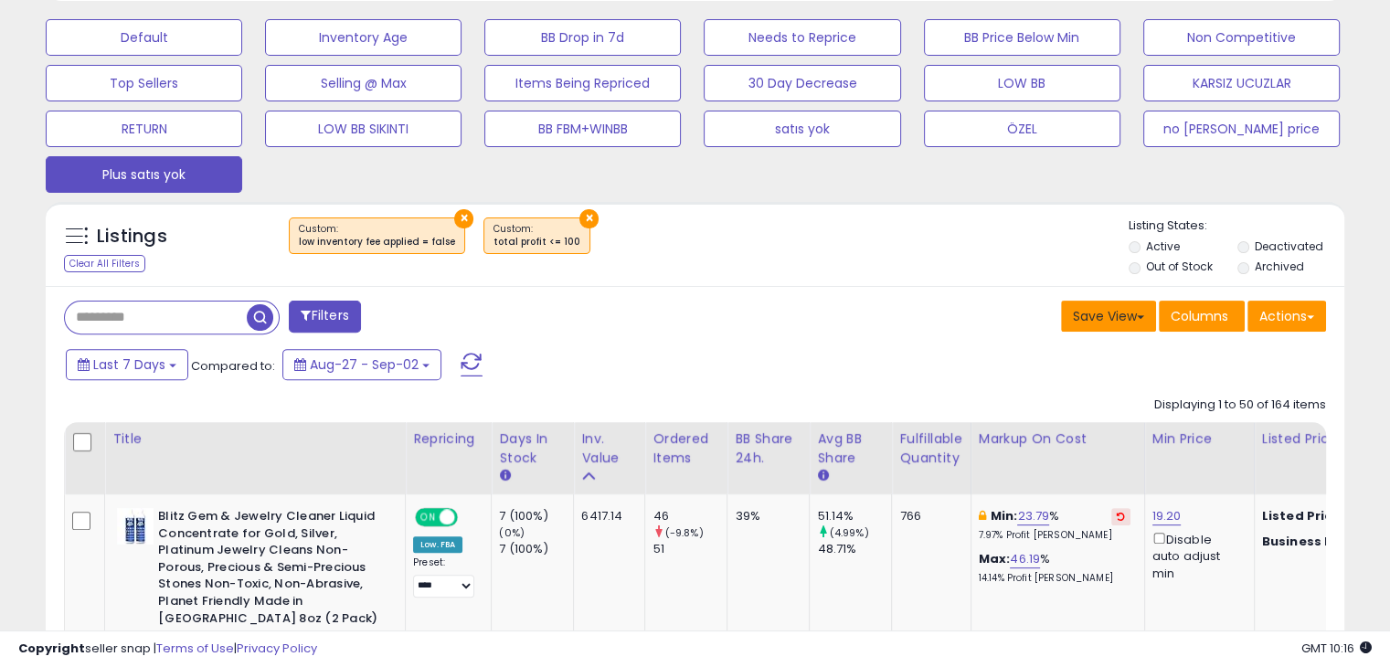
click at [1073, 304] on button "Save View" at bounding box center [1108, 316] width 95 height 31
click at [1063, 385] on link "Update Current View" at bounding box center [1054, 387] width 196 height 28
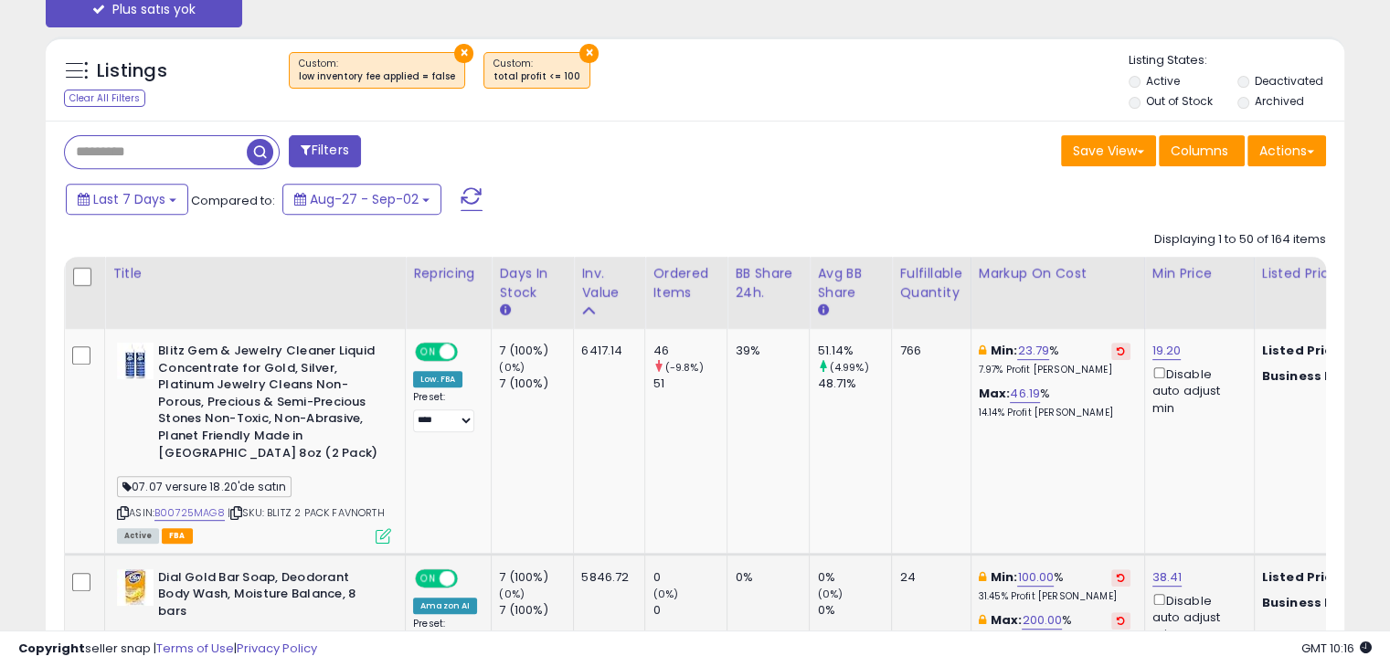
scroll to position [648, 0]
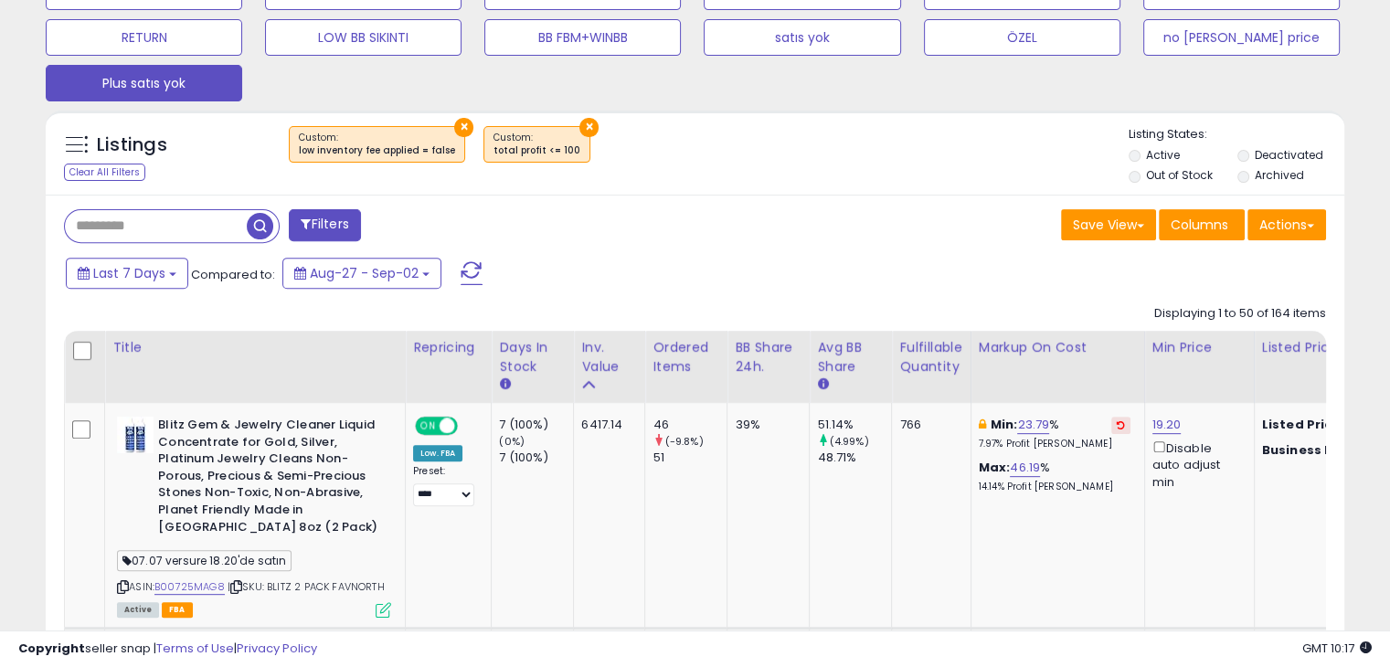
drag, startPoint x: 573, startPoint y: 546, endPoint x: 516, endPoint y: 217, distance: 333.9
click at [516, 217] on div "Filters" at bounding box center [372, 227] width 645 height 37
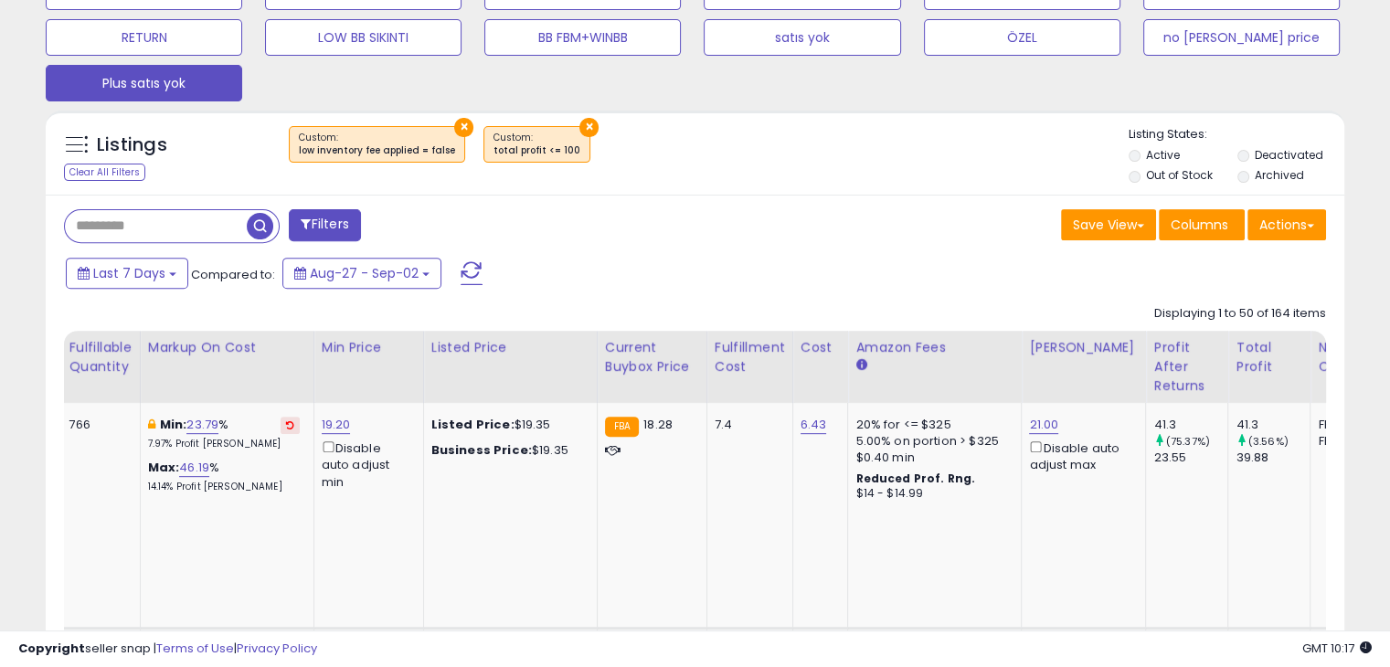
scroll to position [0, 0]
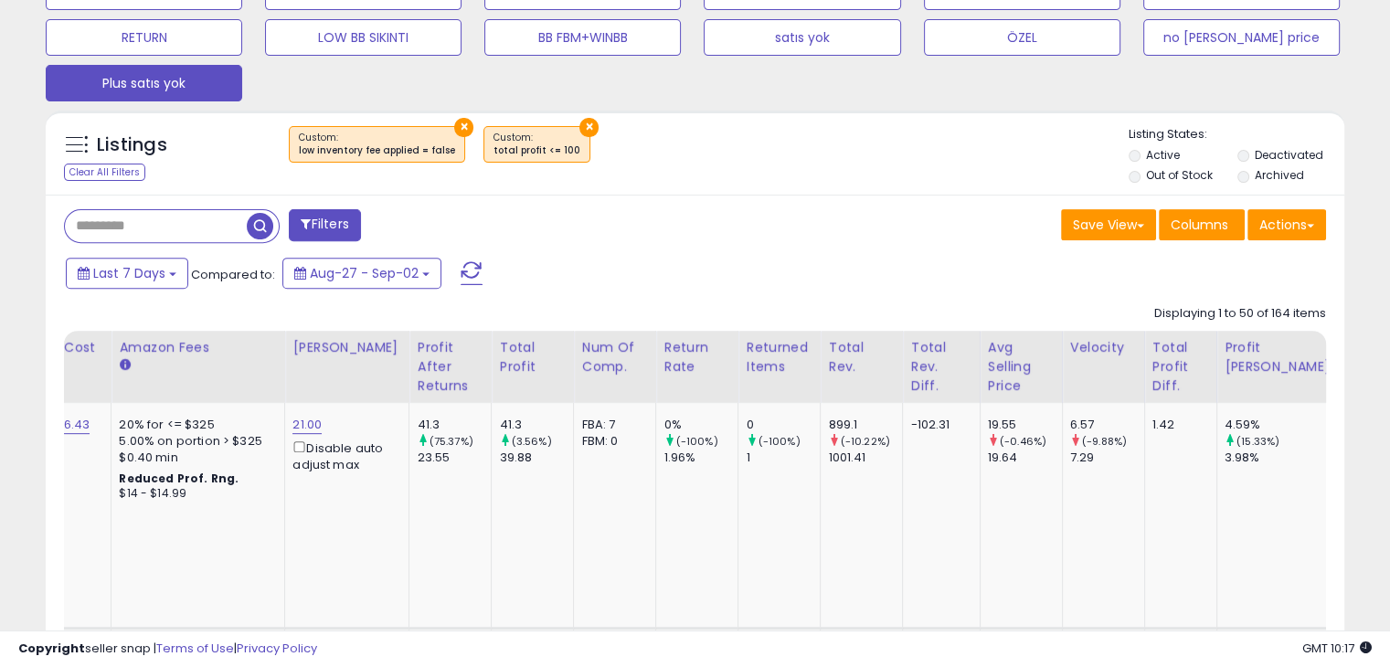
drag, startPoint x: 1072, startPoint y: 613, endPoint x: 1097, endPoint y: 613, distance: 24.7
drag, startPoint x: 1097, startPoint y: 613, endPoint x: 1034, endPoint y: 607, distance: 63.4
click at [1034, 607] on td "19.55 (-0.46%) 19.64" at bounding box center [1021, 515] width 82 height 225
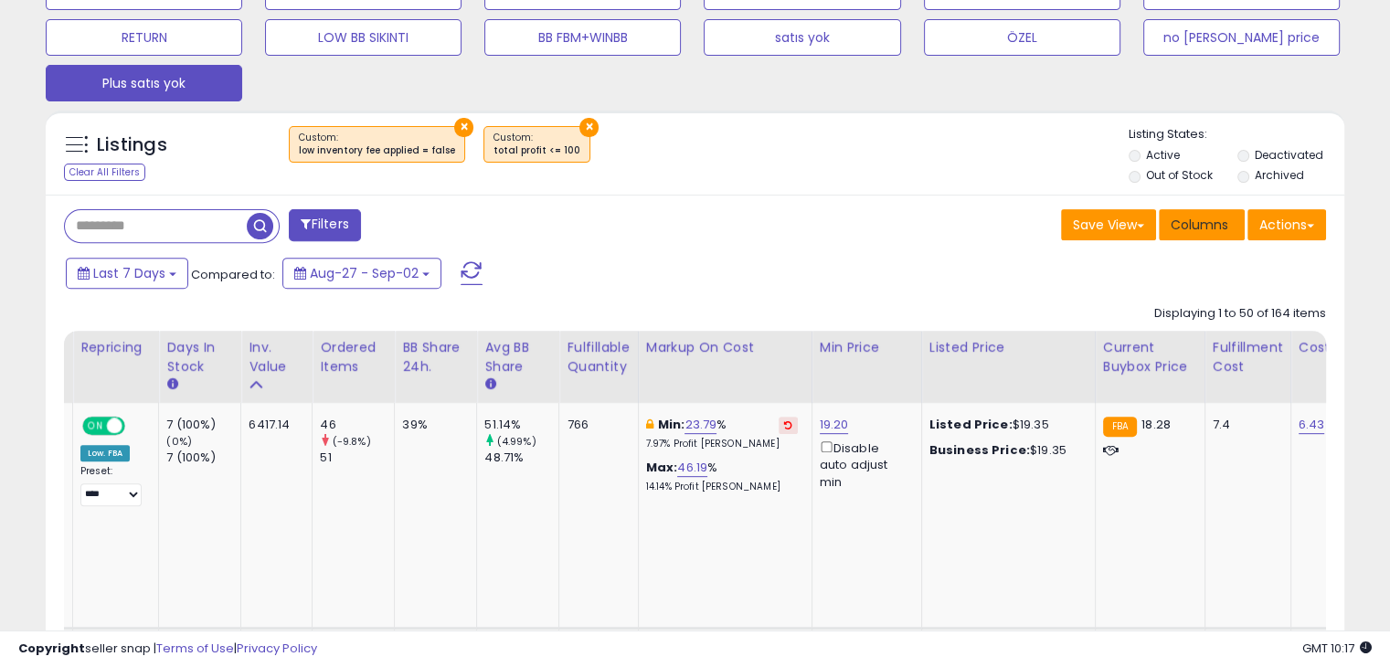
click at [1206, 226] on span "Columns" at bounding box center [1200, 225] width 58 height 18
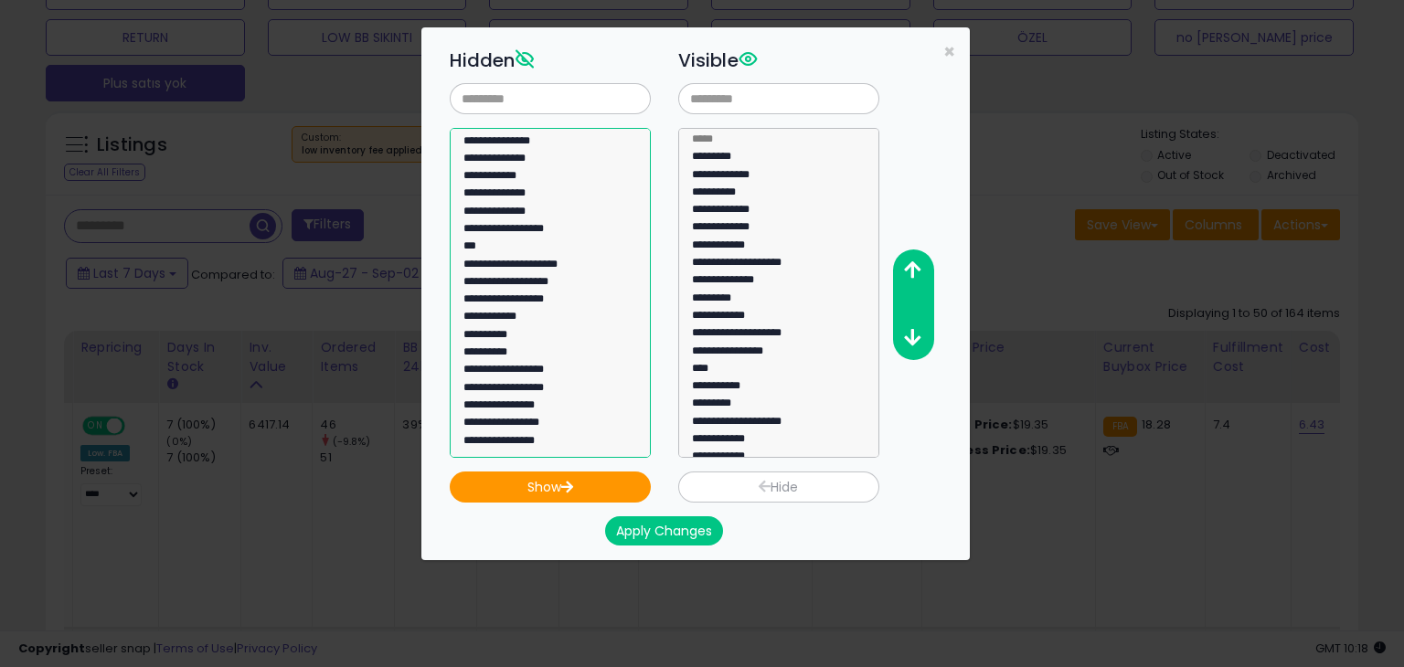
select select "**********"
click at [528, 355] on option "**********" at bounding box center [544, 354] width 164 height 17
click at [578, 486] on button "Show" at bounding box center [550, 487] width 201 height 31
select select
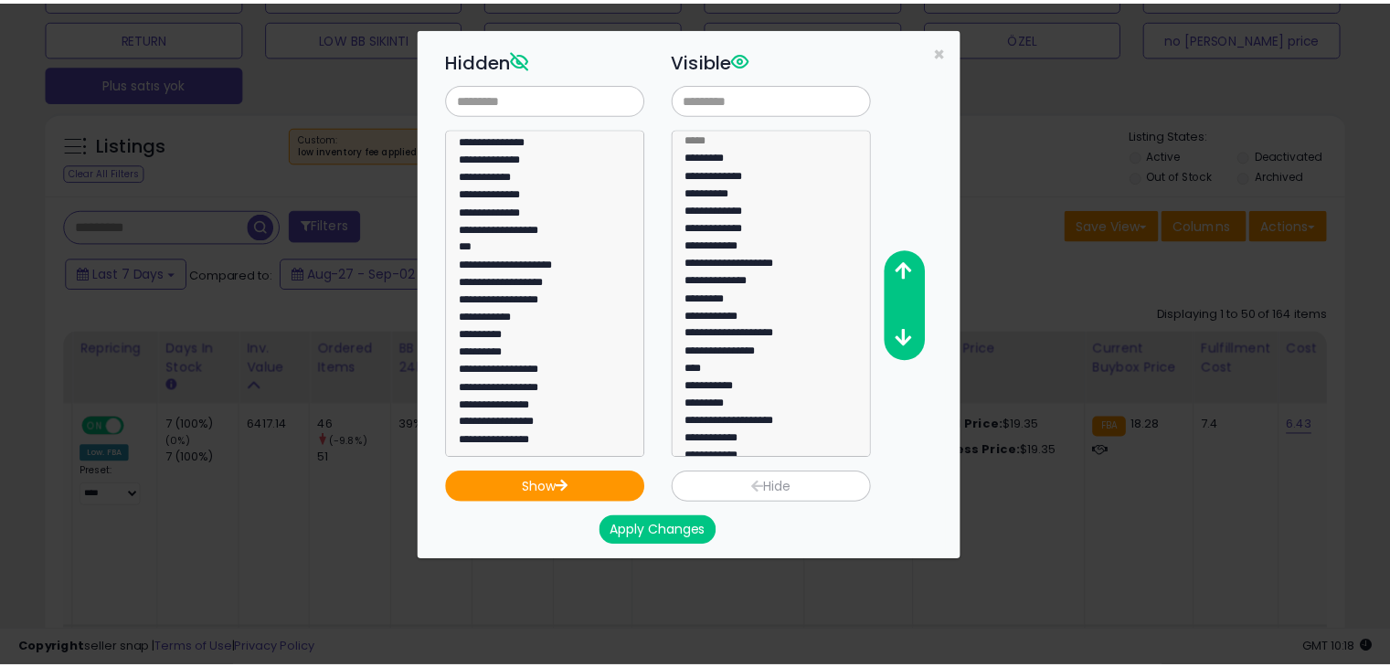
scroll to position [208, 0]
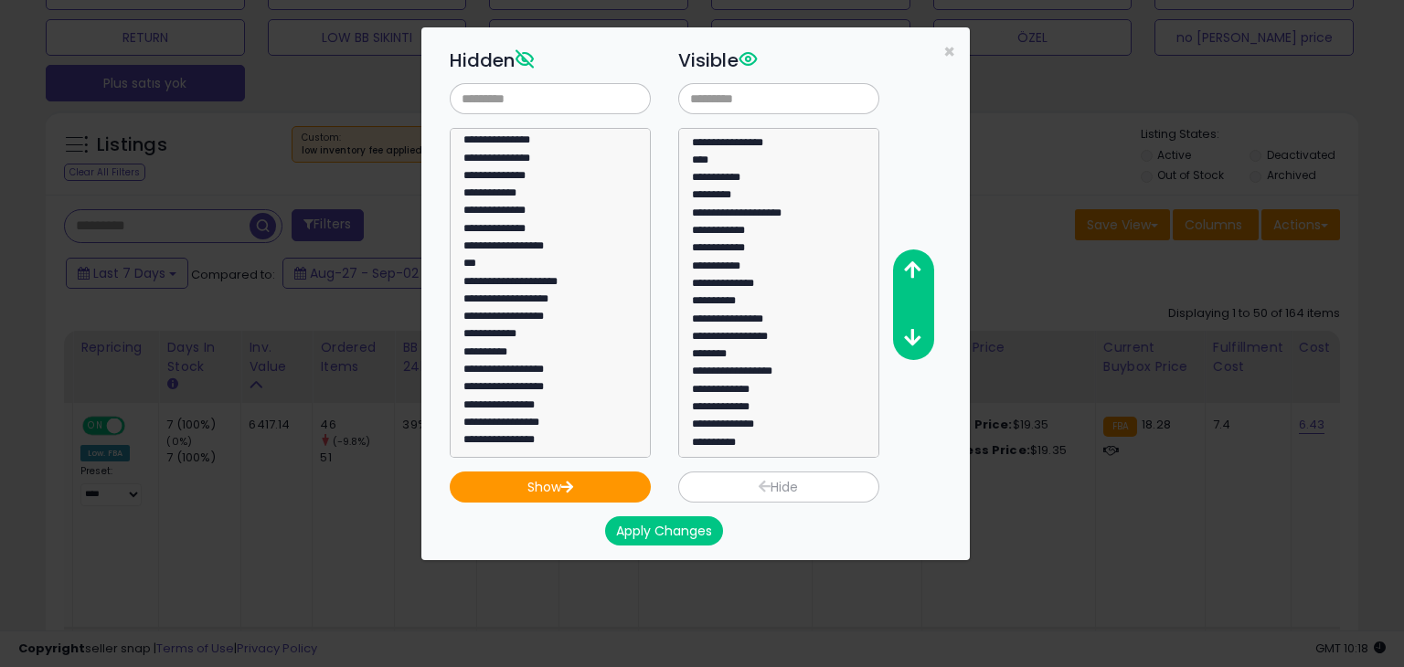
click at [664, 522] on button "Apply Changes" at bounding box center [664, 530] width 118 height 29
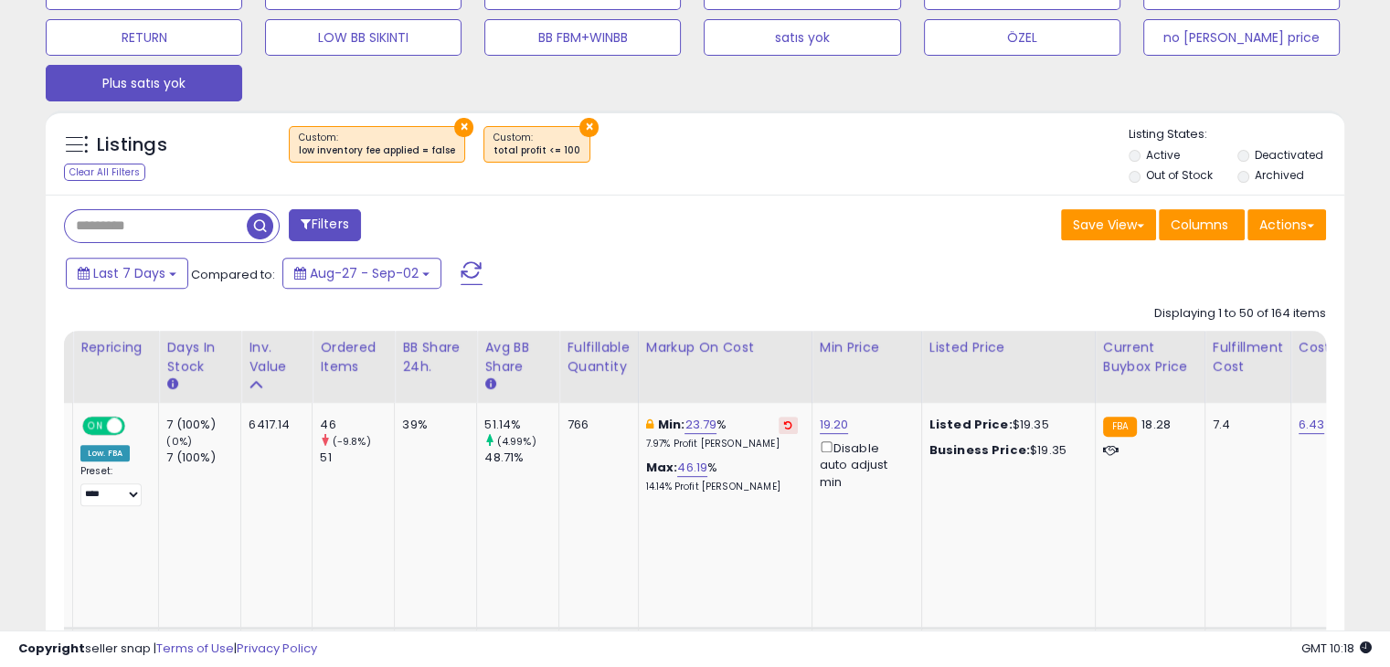
scroll to position [913617, 913240]
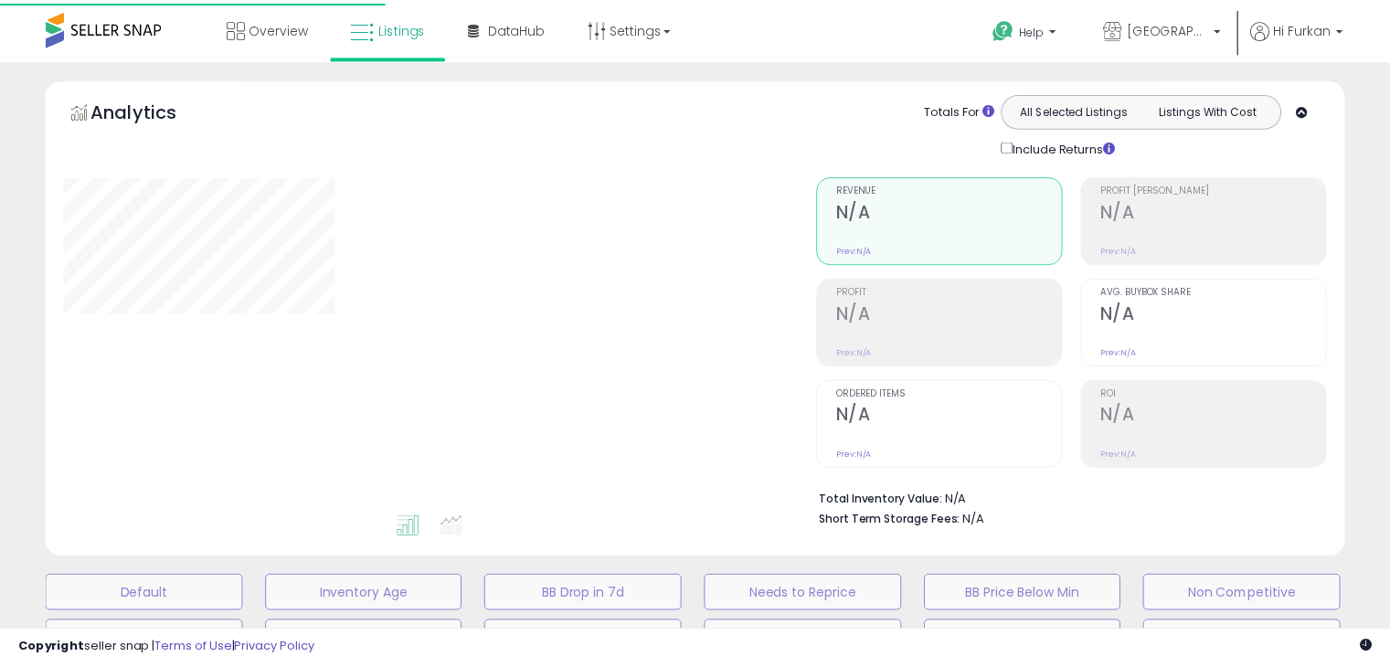
scroll to position [558, 0]
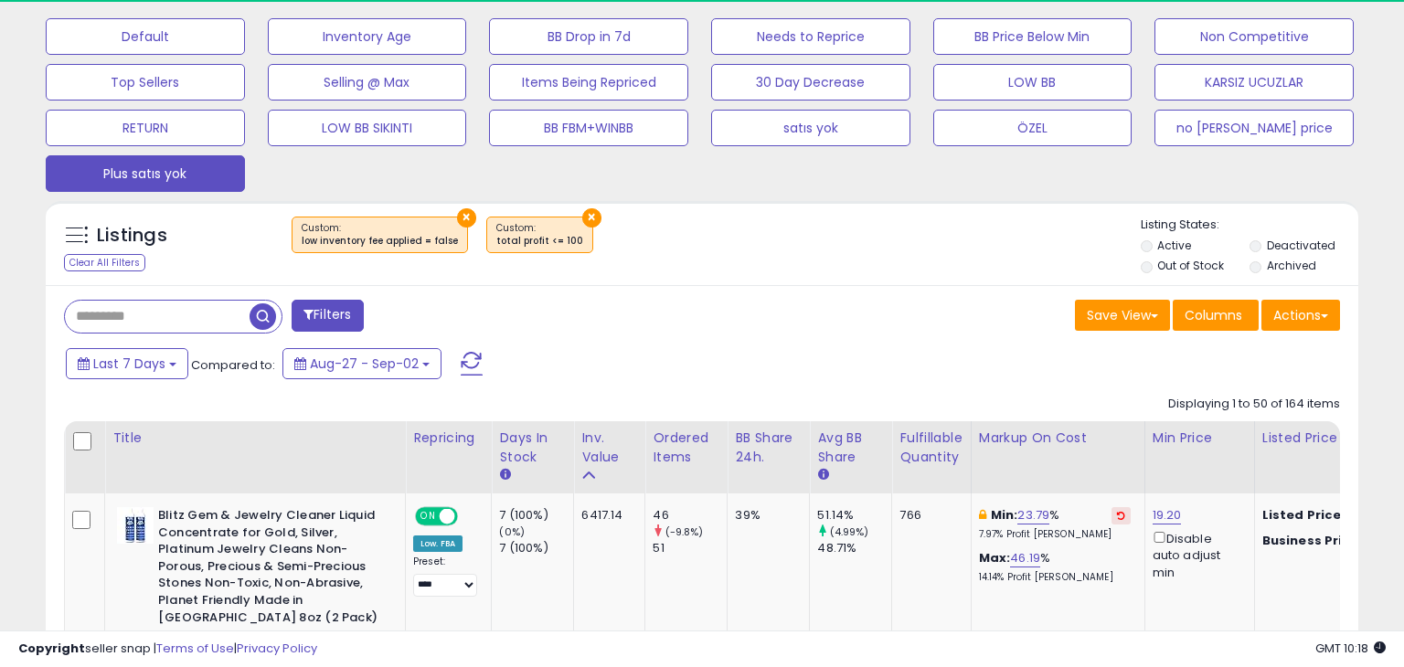
select select "**"
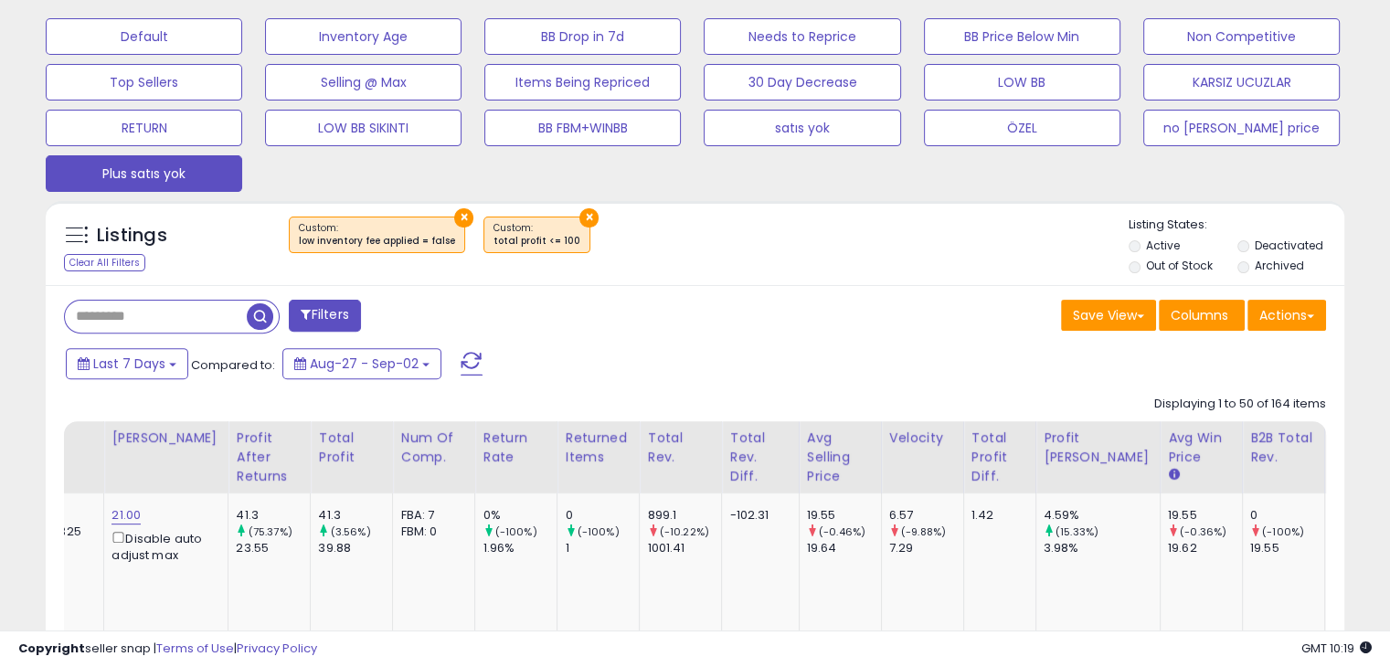
click at [349, 317] on button "Filters" at bounding box center [324, 316] width 71 height 32
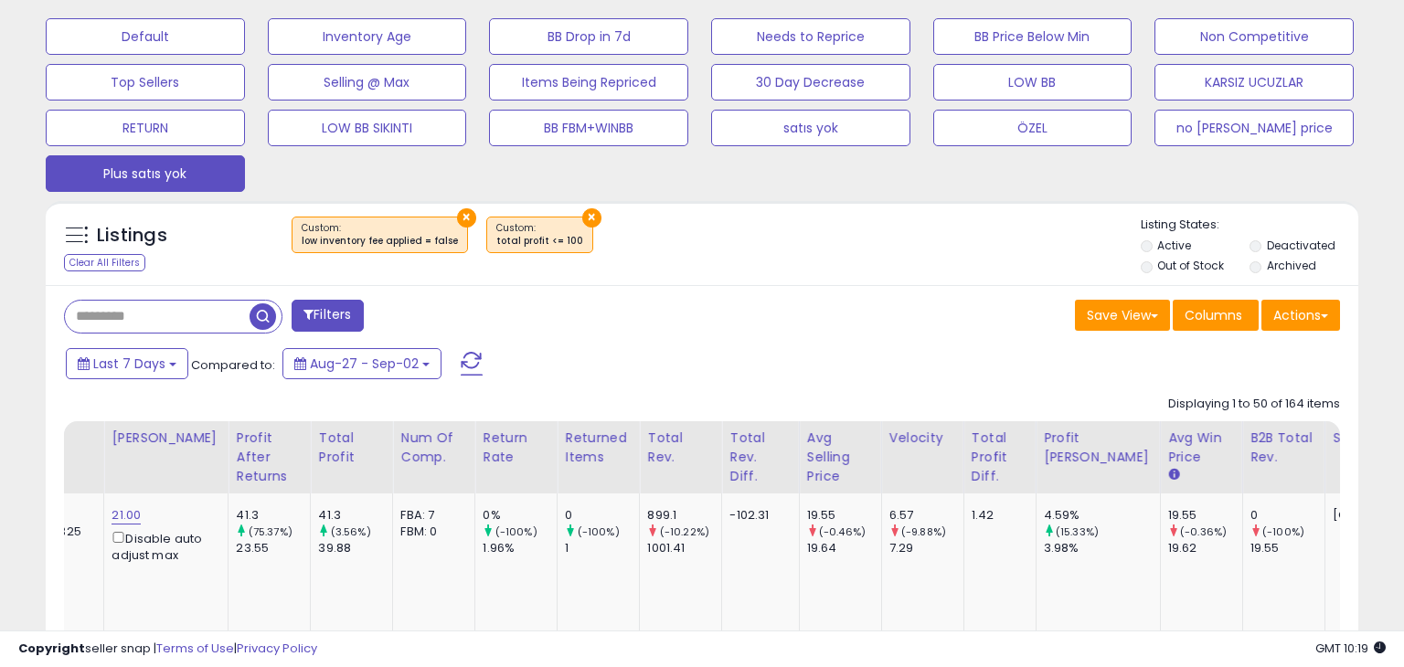
scroll to position [0, 1736]
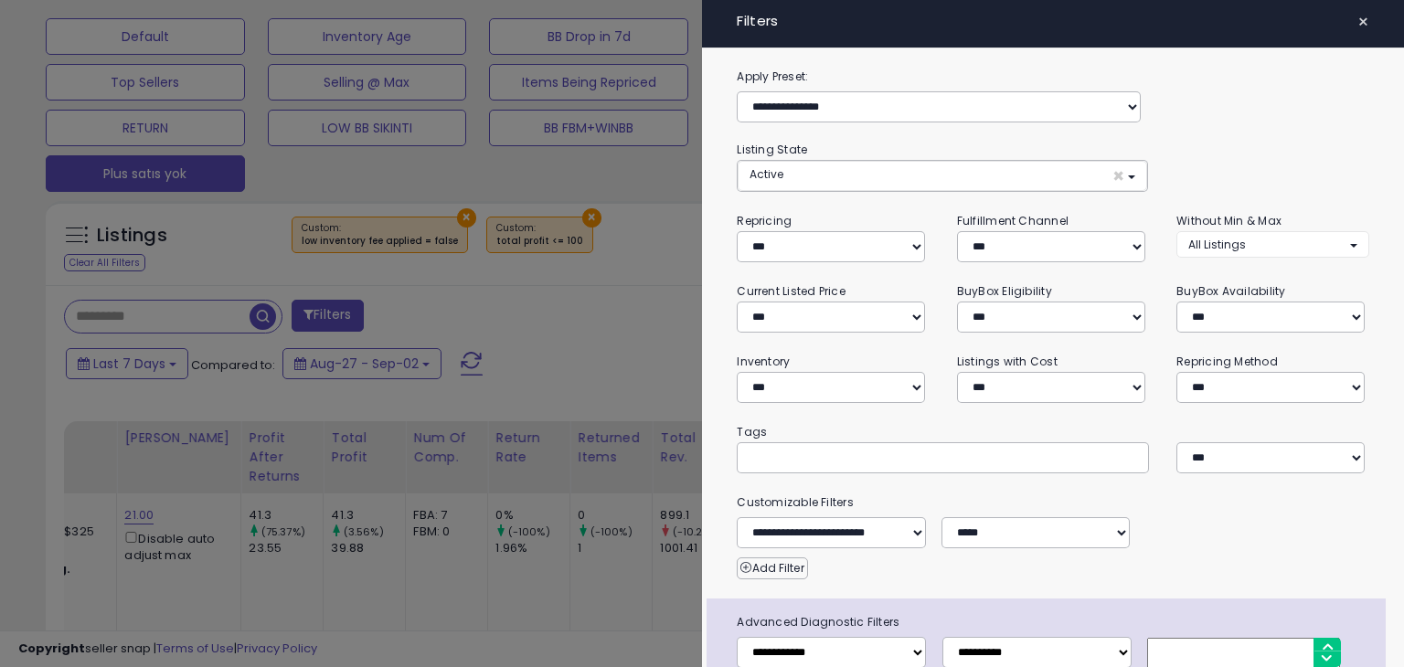
click at [602, 374] on div at bounding box center [702, 333] width 1404 height 667
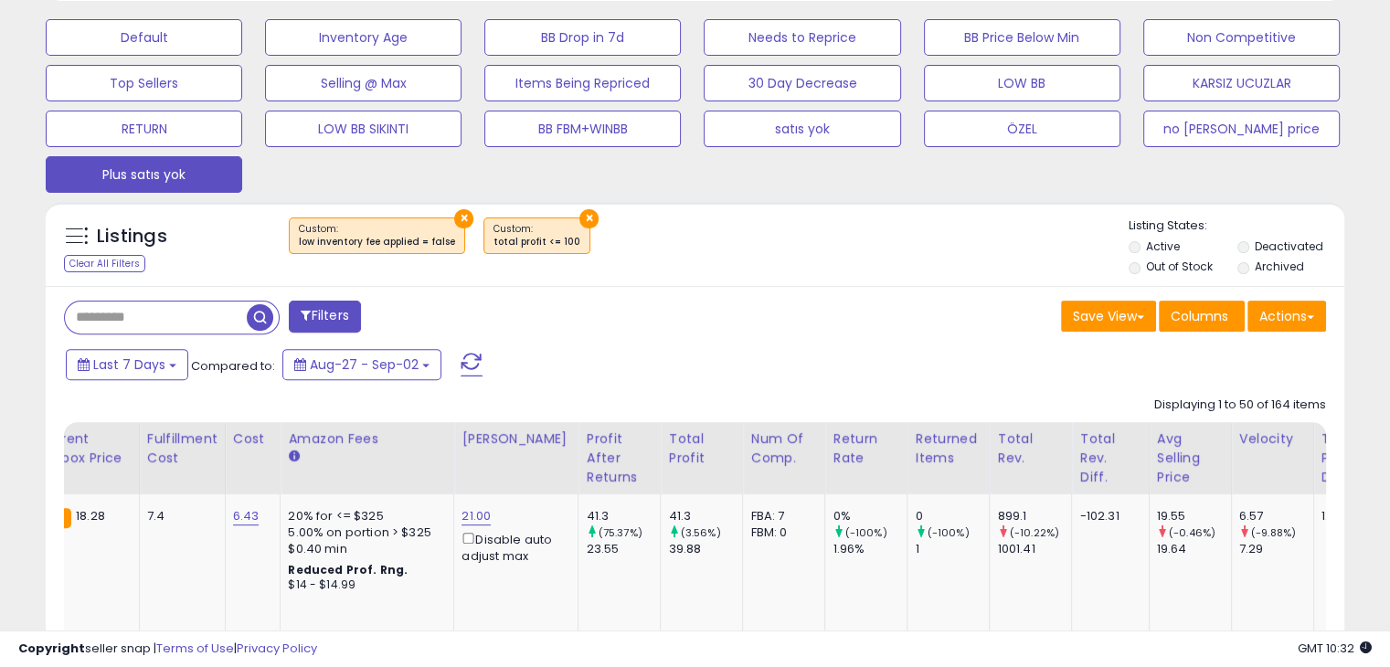
scroll to position [8, 0]
